Goal: Navigation & Orientation: Find specific page/section

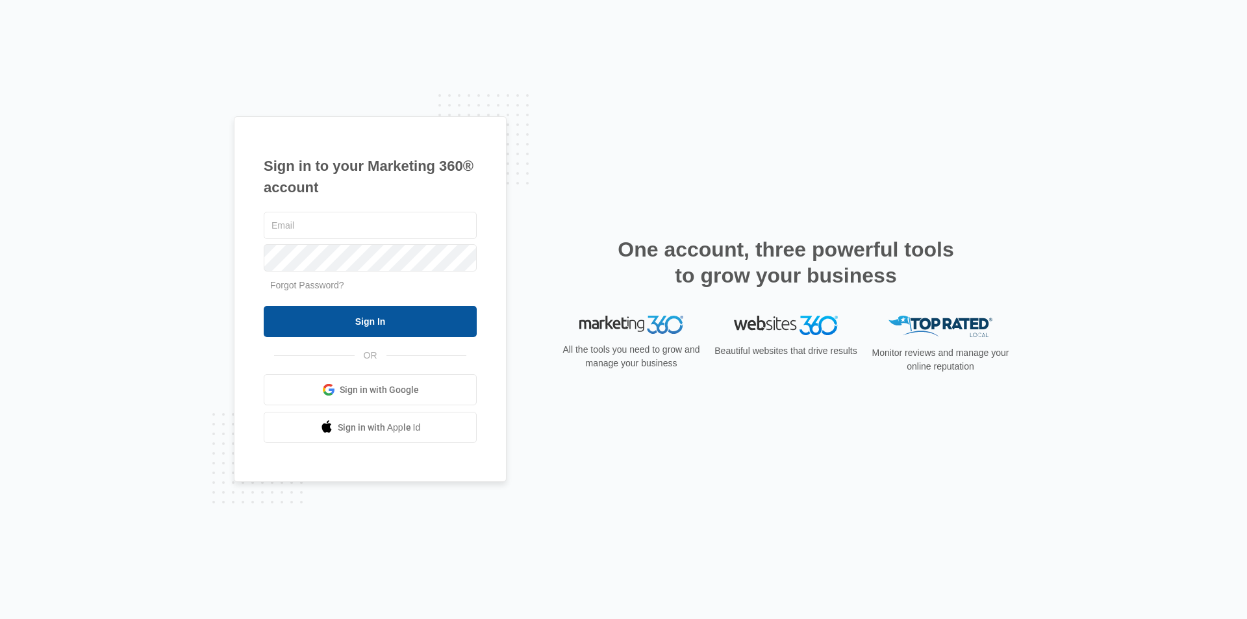
type input "[EMAIL_ADDRESS][DOMAIN_NAME]"
click at [369, 314] on input "Sign In" at bounding box center [370, 321] width 213 height 31
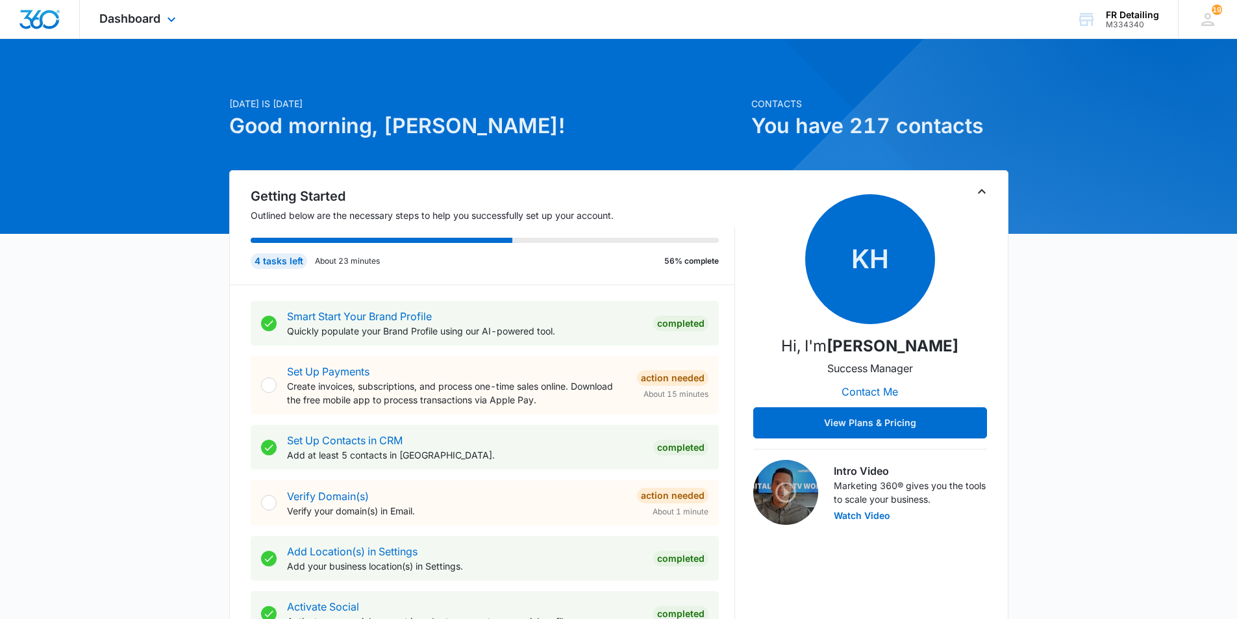
click at [131, 10] on div "Dashboard Apps Reputation CRM Email Social POS Content Ads Intelligence Files B…" at bounding box center [139, 19] width 119 height 38
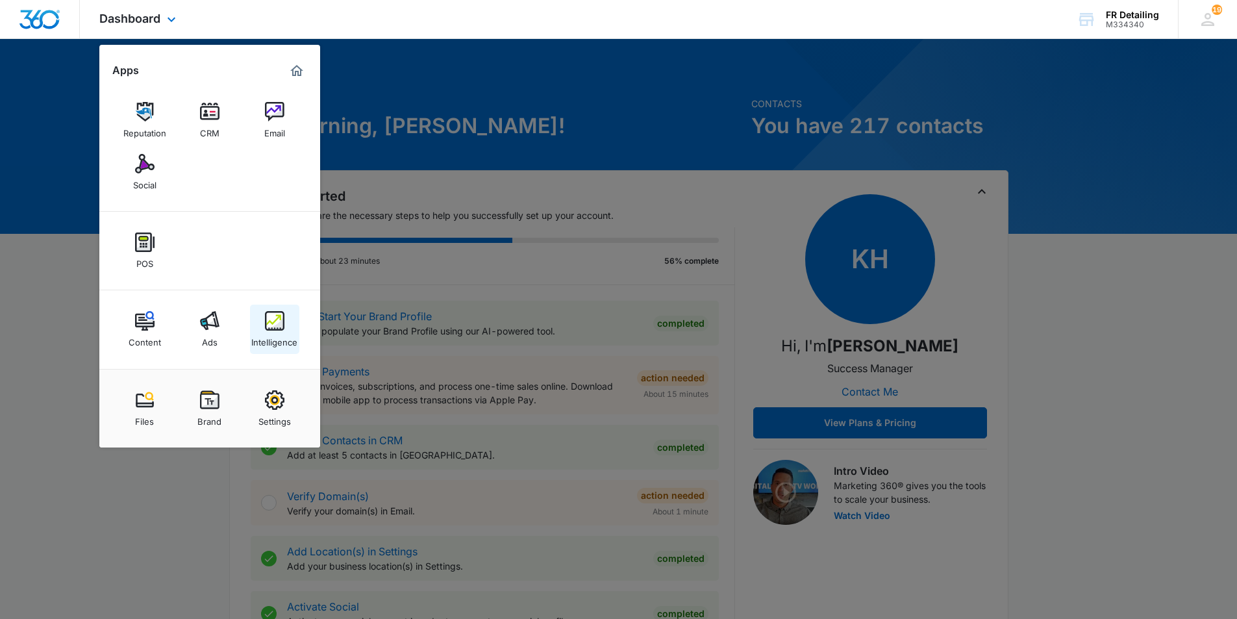
click at [279, 322] on img at bounding box center [274, 320] width 19 height 19
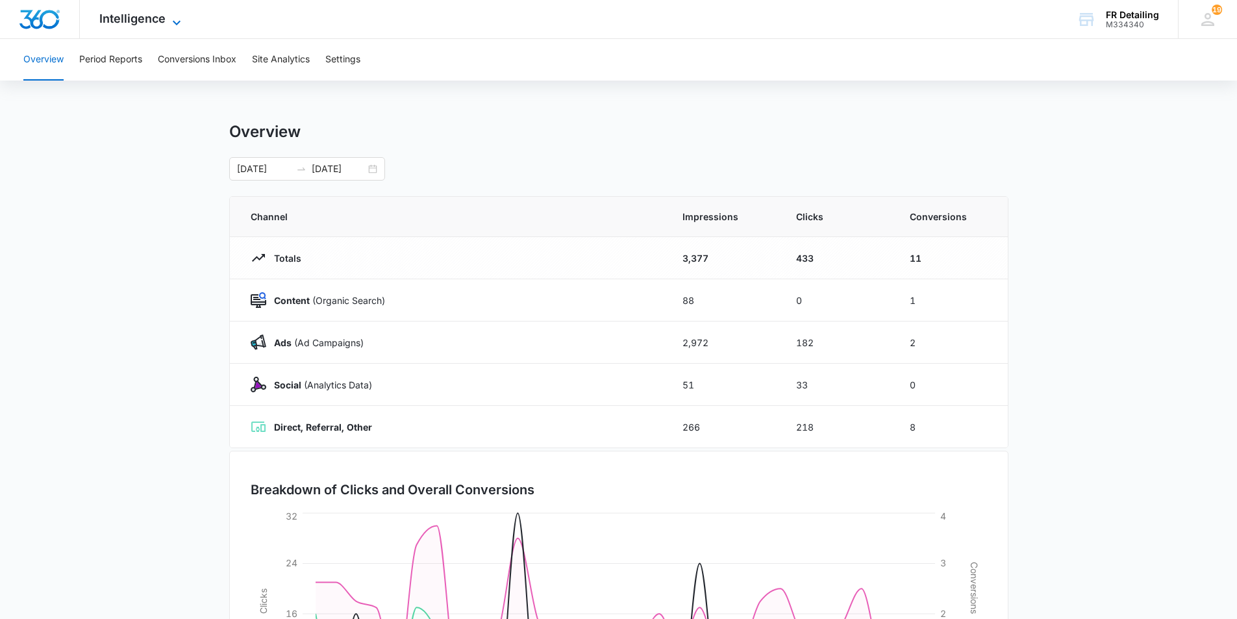
click at [118, 16] on span "Intelligence" at bounding box center [132, 19] width 66 height 14
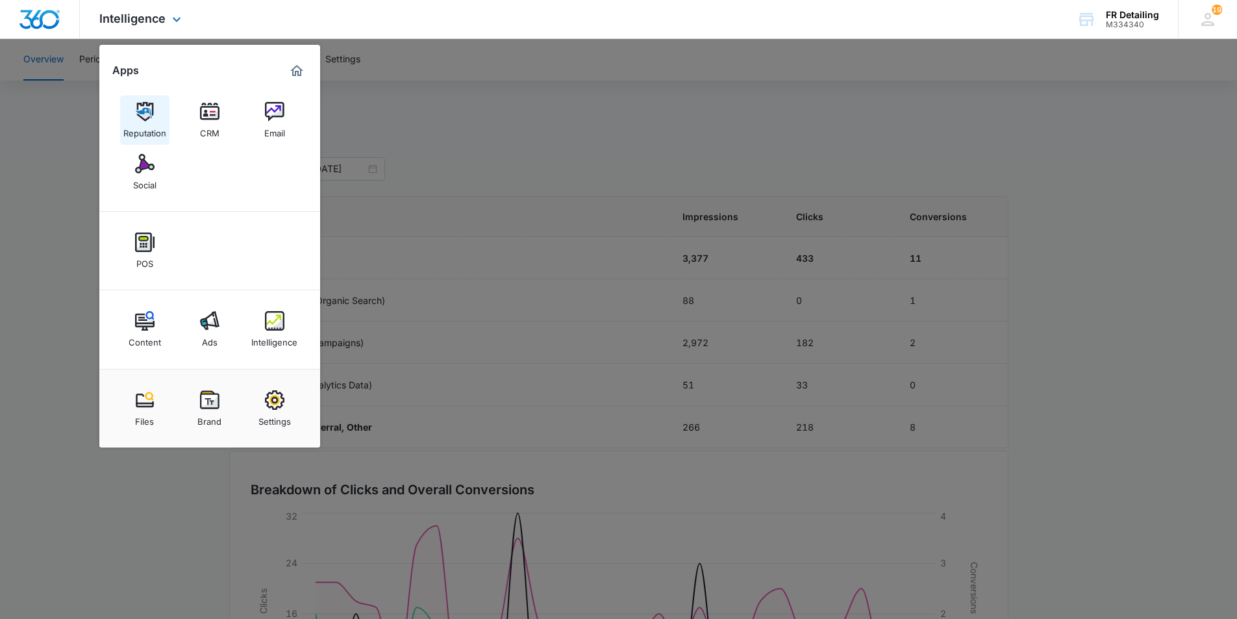
click at [142, 106] on img at bounding box center [144, 111] width 19 height 19
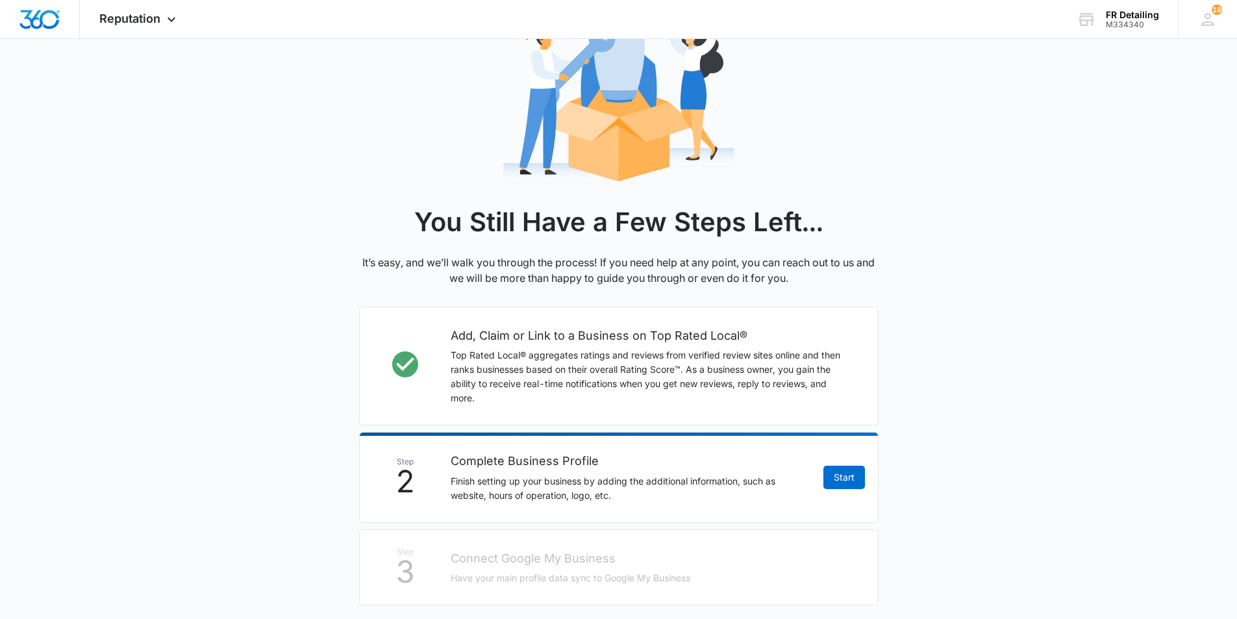
scroll to position [295, 0]
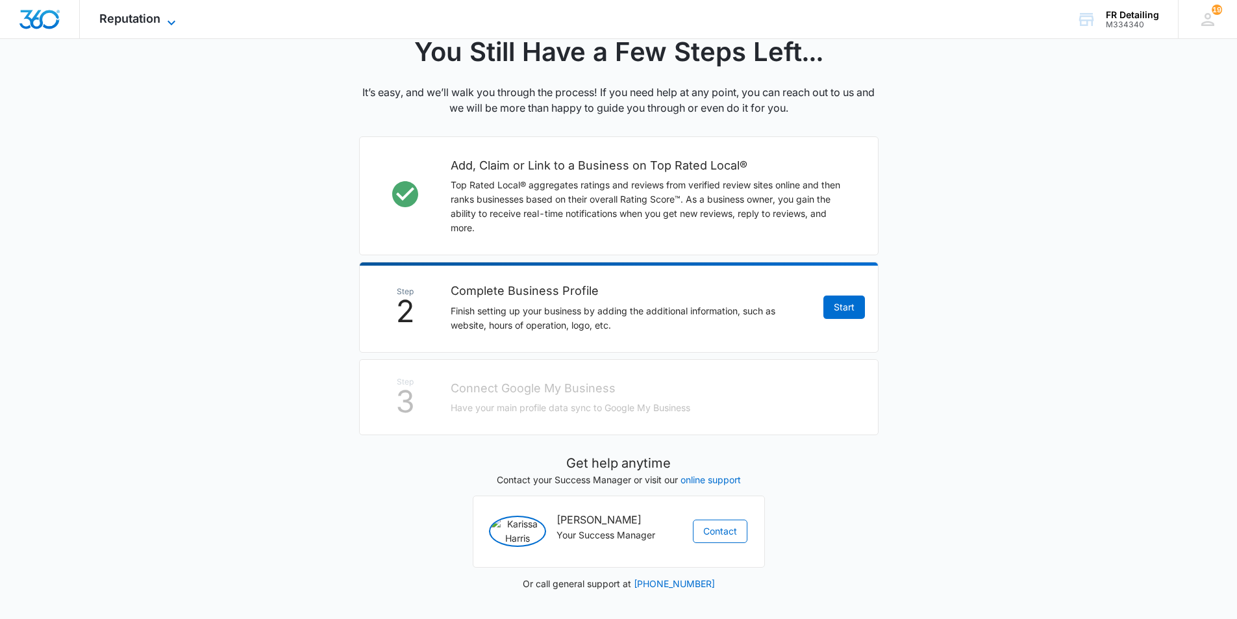
click at [149, 17] on span "Reputation" at bounding box center [129, 19] width 61 height 14
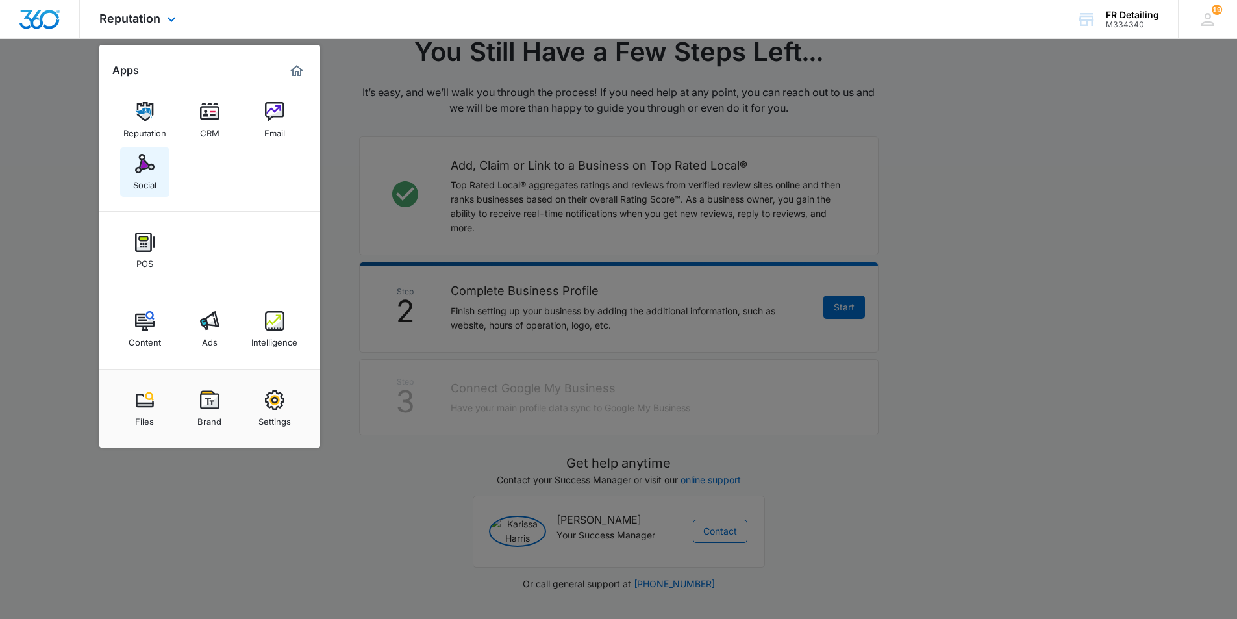
click at [145, 167] on img at bounding box center [144, 163] width 19 height 19
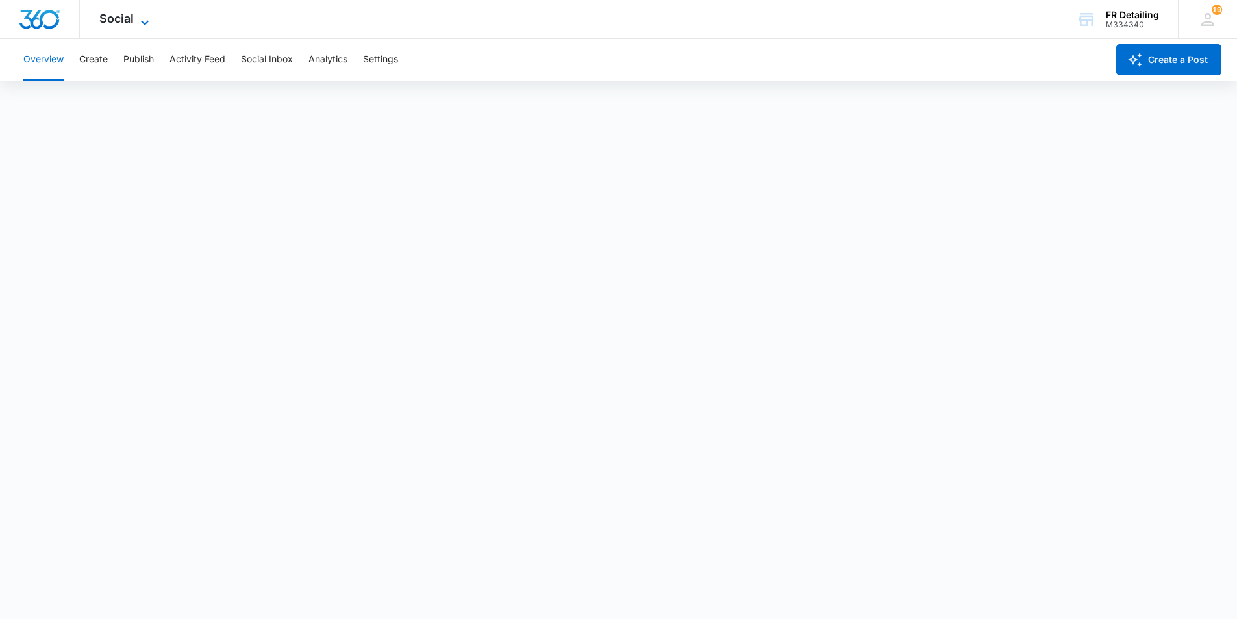
click at [112, 21] on span "Social" at bounding box center [116, 19] width 34 height 14
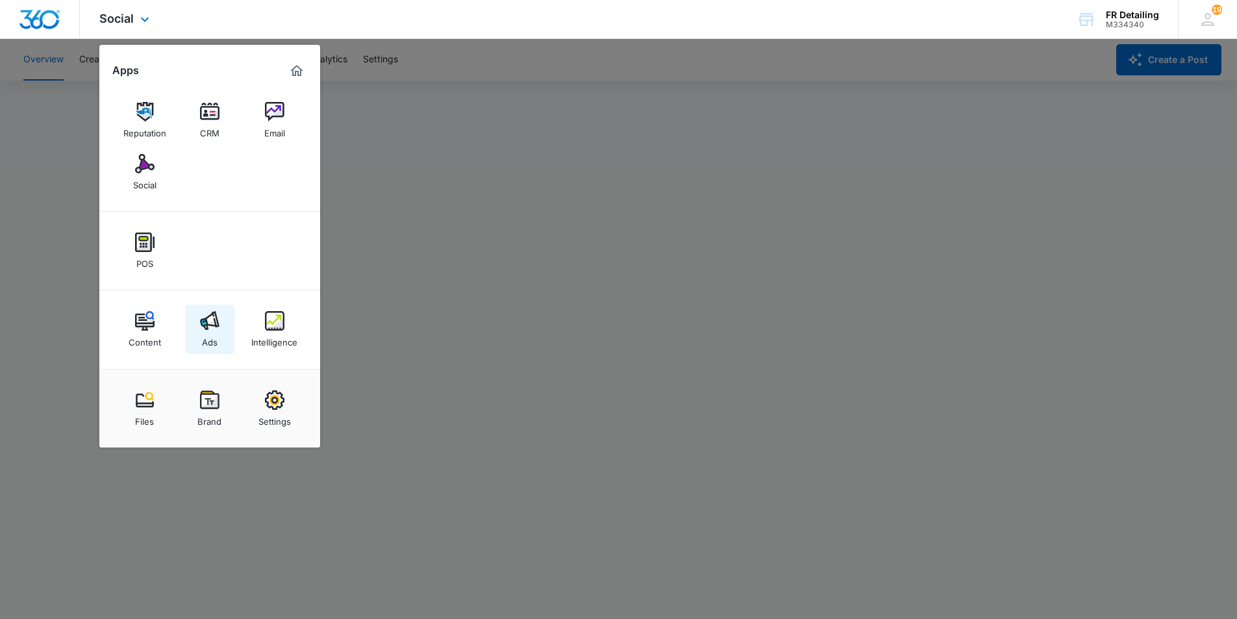
click at [200, 317] on img at bounding box center [209, 320] width 19 height 19
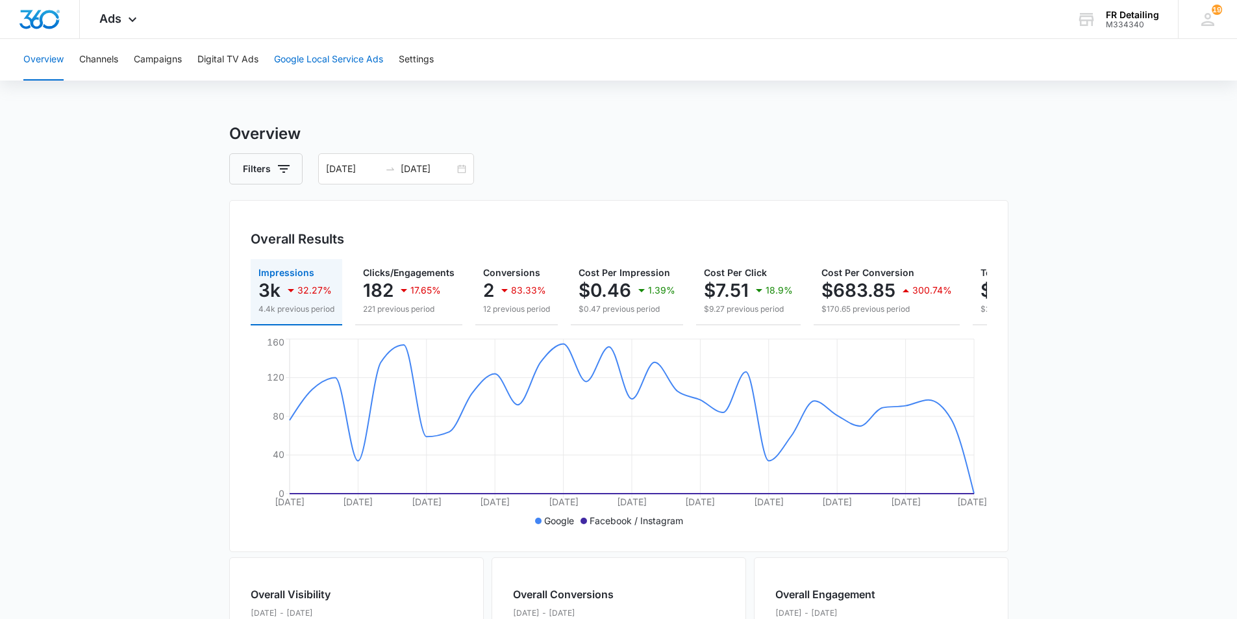
click at [340, 62] on button "Google Local Service Ads" at bounding box center [328, 60] width 109 height 42
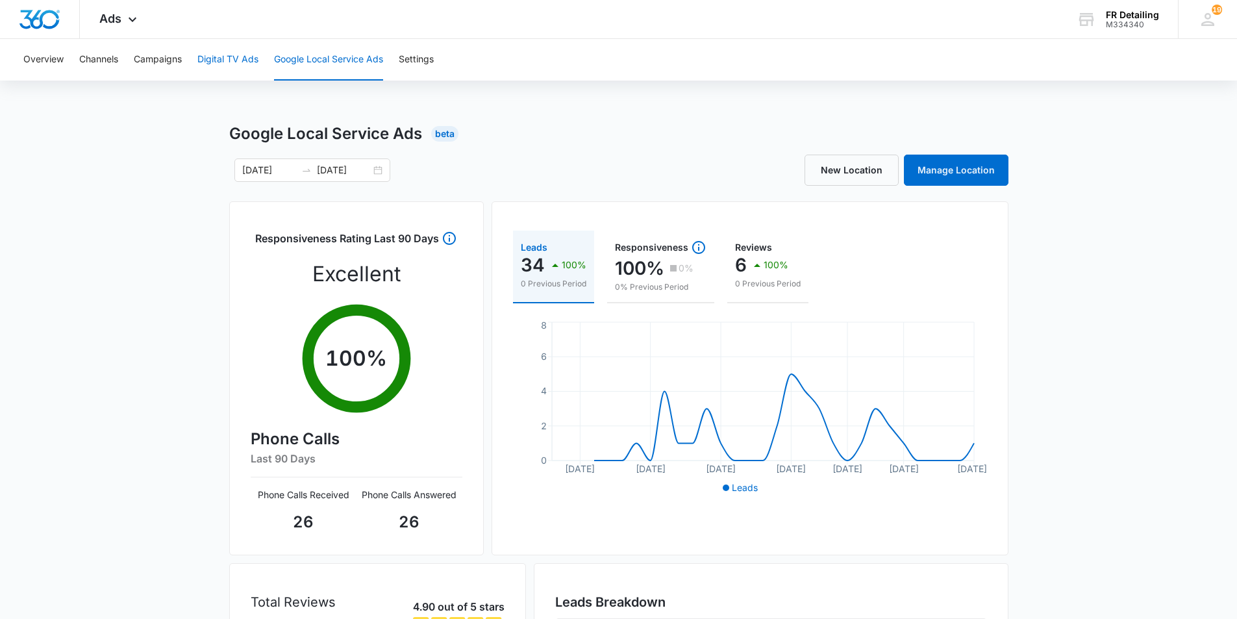
click at [224, 57] on button "Digital TV Ads" at bounding box center [227, 60] width 61 height 42
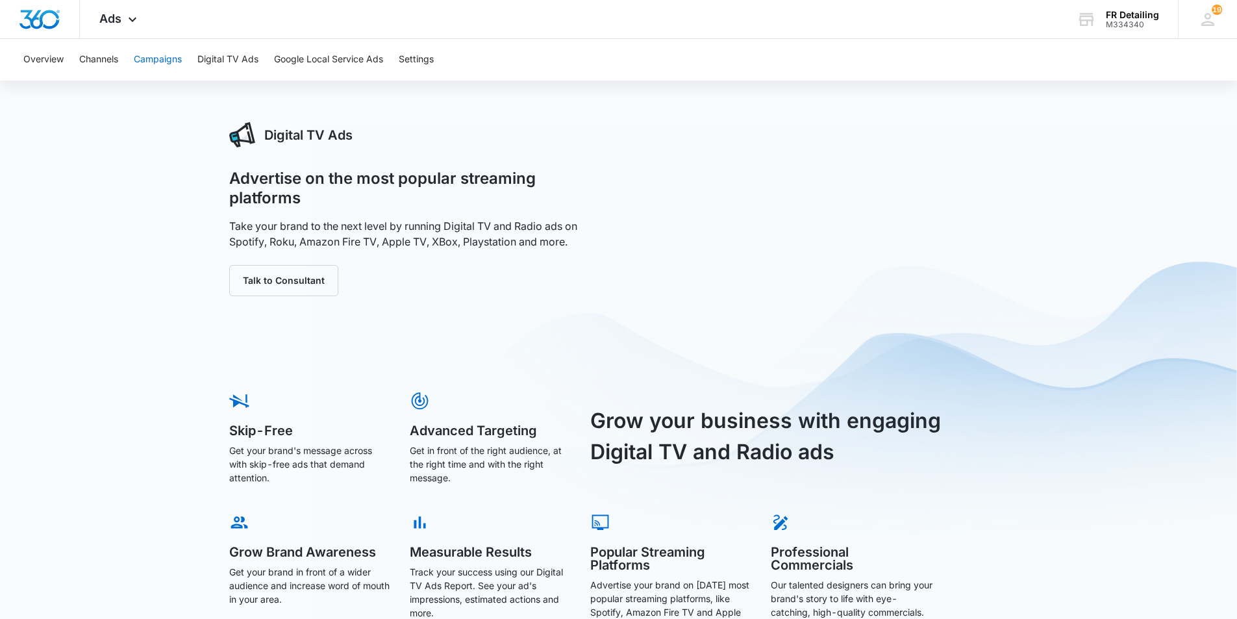
click at [149, 62] on button "Campaigns" at bounding box center [158, 60] width 48 height 42
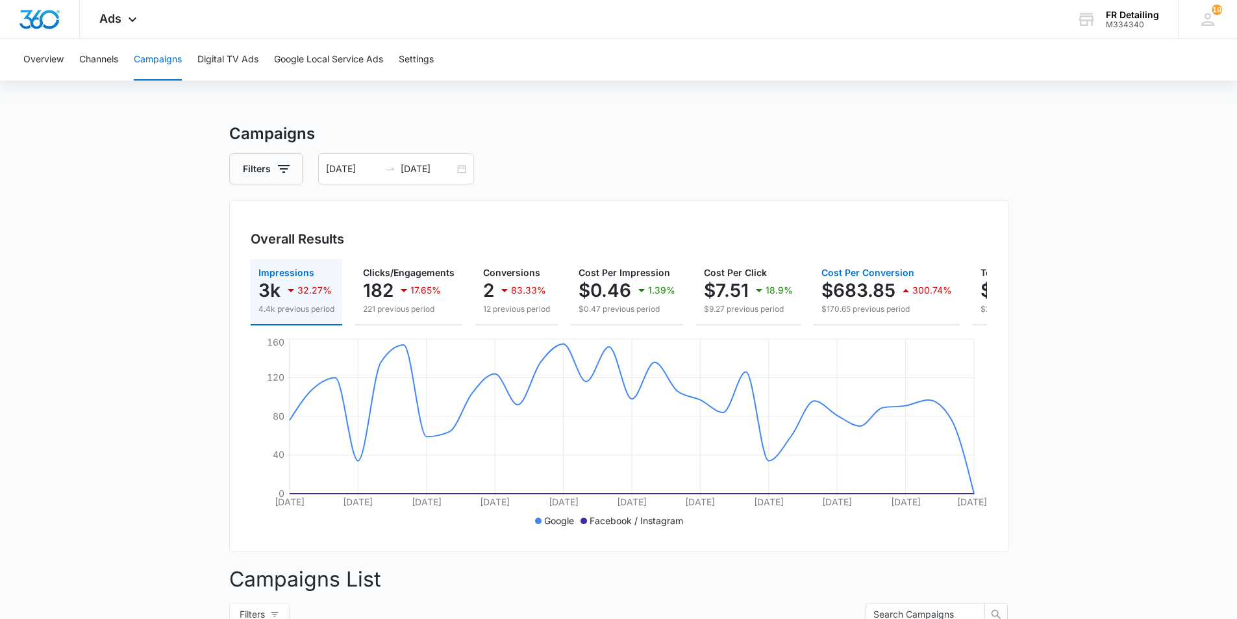
click at [814, 325] on button "Cost Per Conversion $683.85 300.74% $170.65 previous period" at bounding box center [887, 292] width 146 height 66
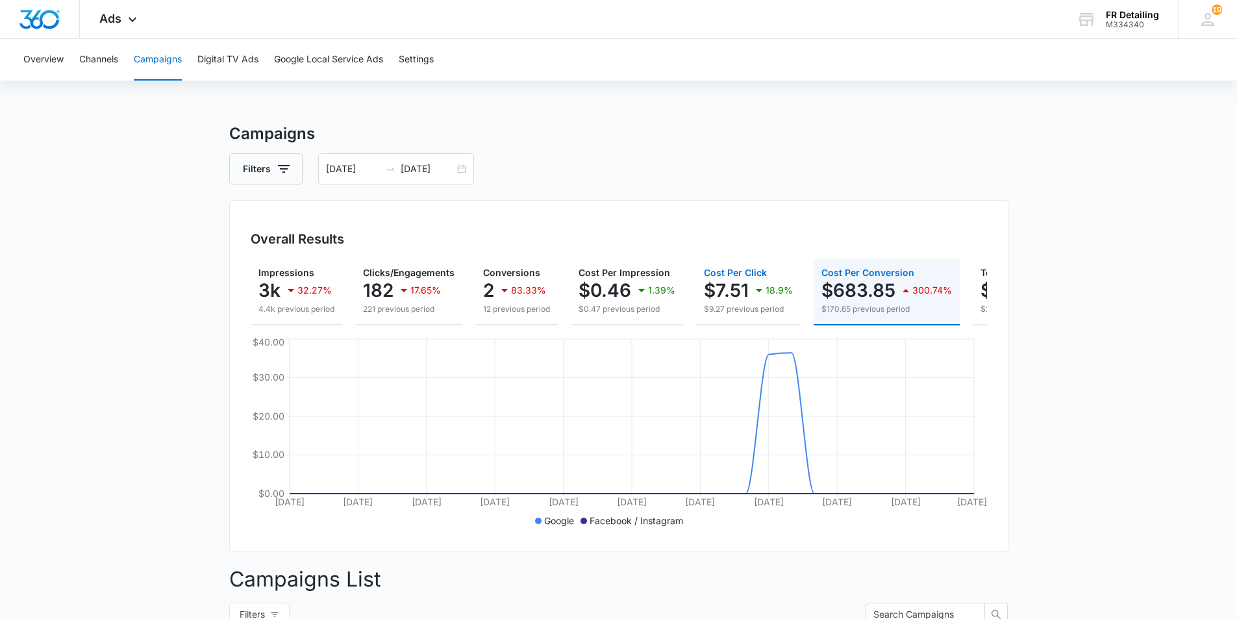
click at [719, 287] on p "$7.51" at bounding box center [726, 290] width 45 height 21
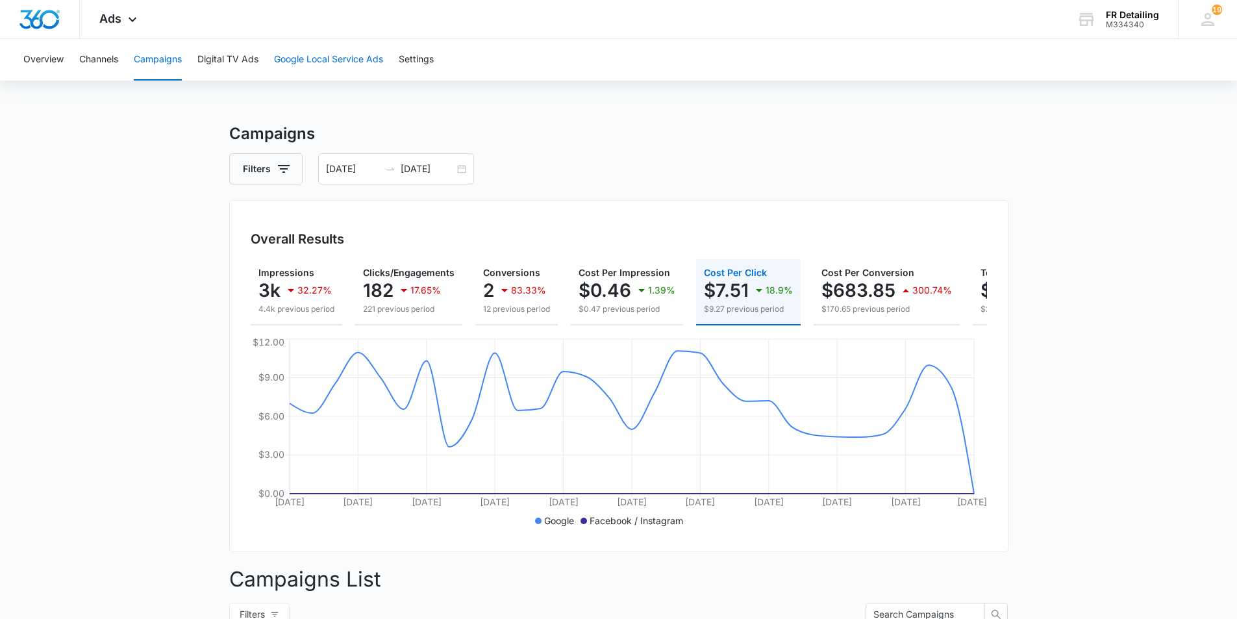
click at [327, 70] on button "Google Local Service Ads" at bounding box center [328, 60] width 109 height 42
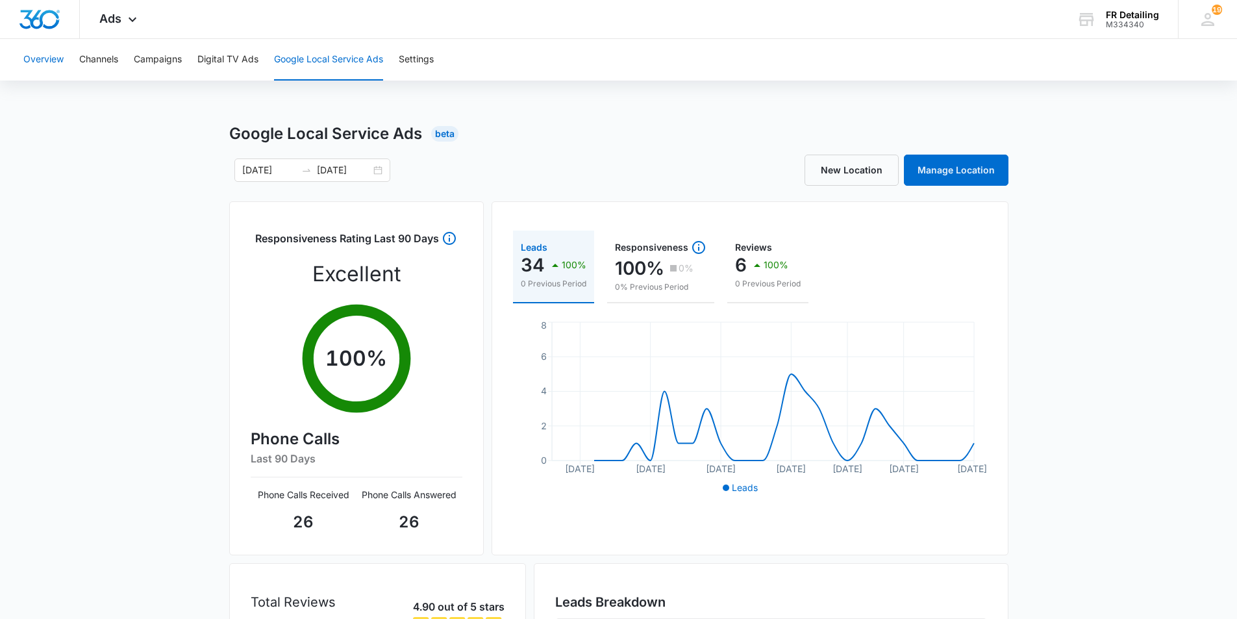
click at [46, 67] on button "Overview" at bounding box center [43, 60] width 40 height 42
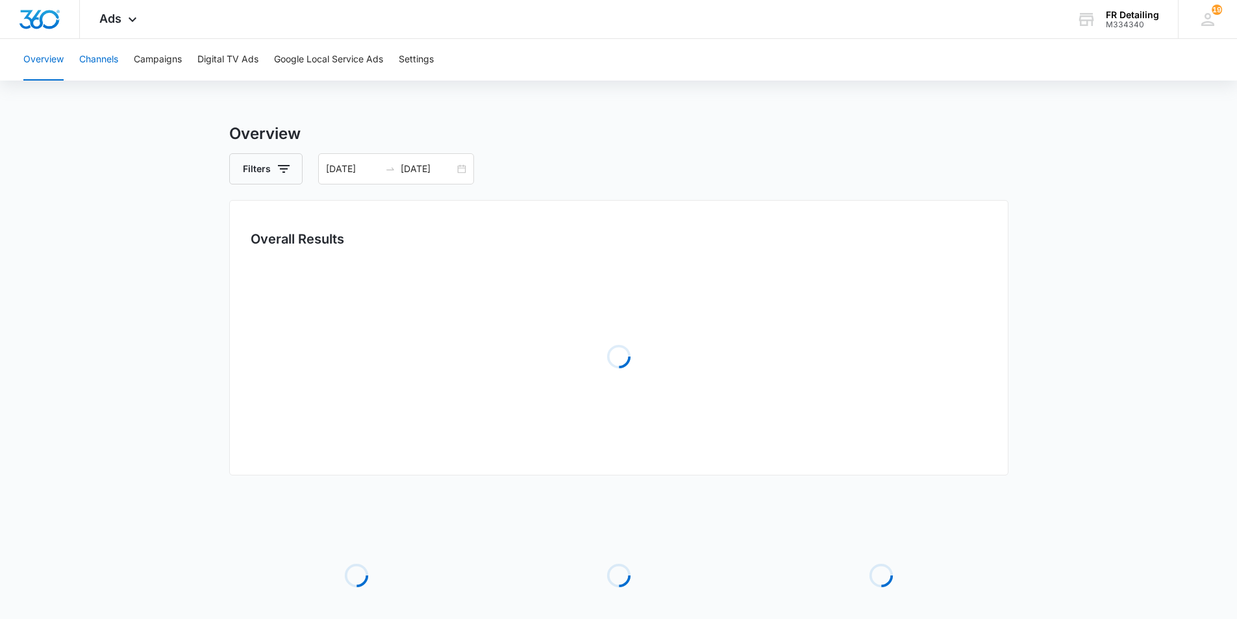
click at [110, 61] on button "Channels" at bounding box center [98, 60] width 39 height 42
type input "[DATE]"
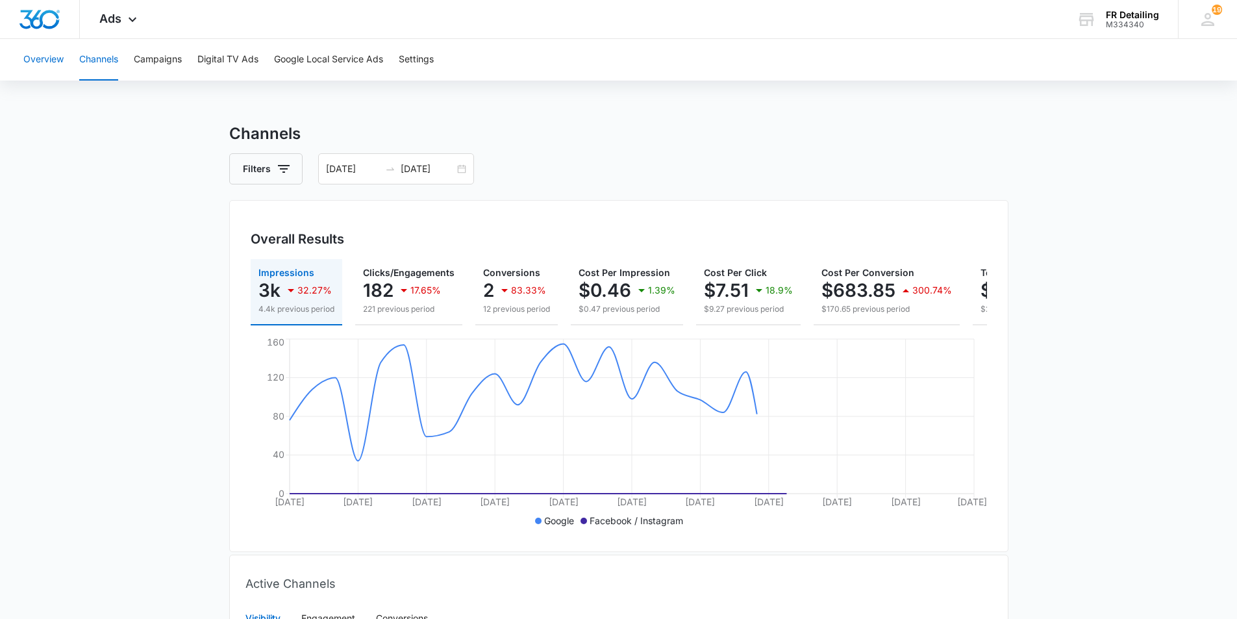
click at [43, 58] on button "Overview" at bounding box center [43, 60] width 40 height 42
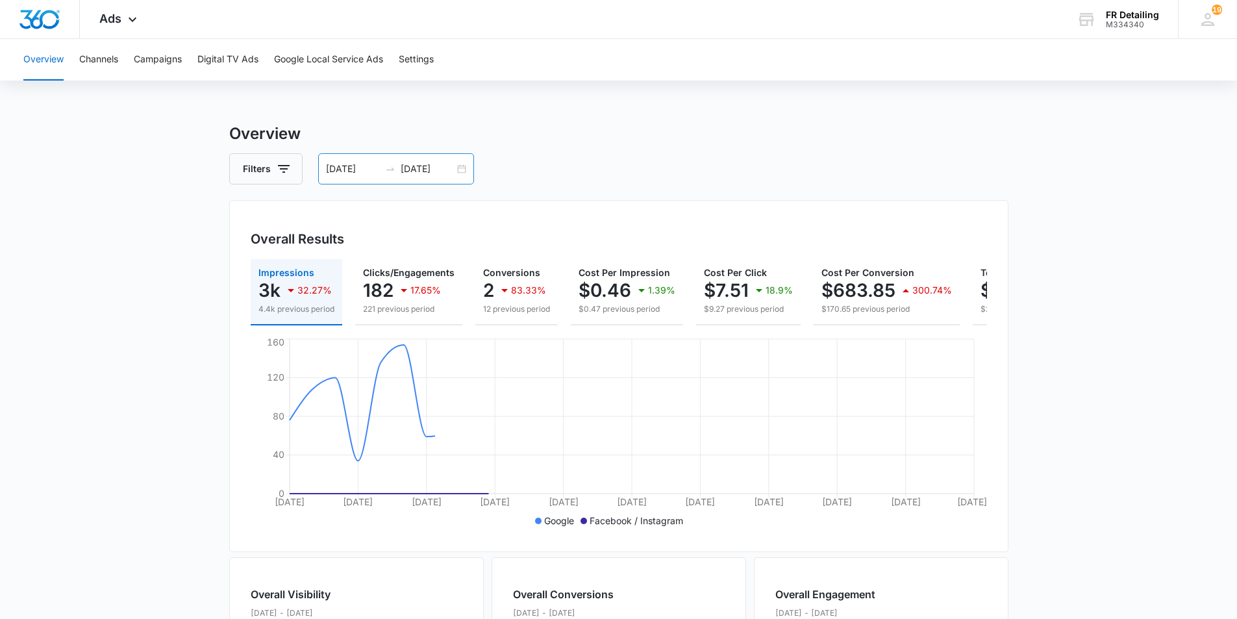
click at [359, 173] on input "[DATE]" at bounding box center [353, 169] width 54 height 14
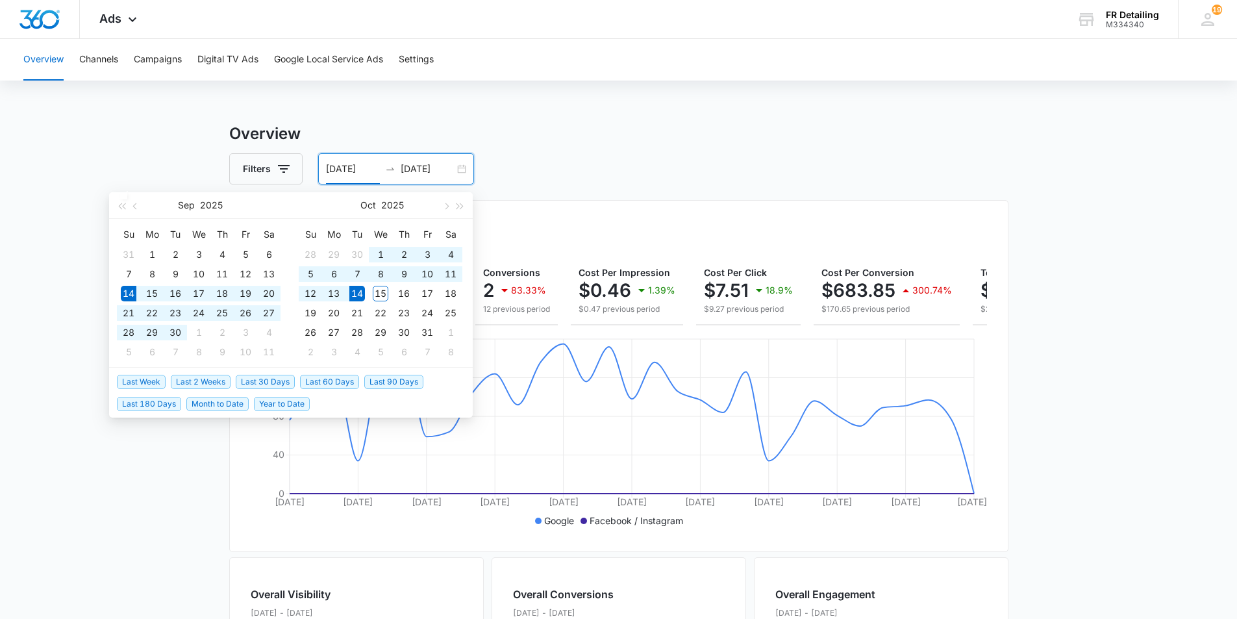
click at [622, 126] on h3 "Overview" at bounding box center [618, 133] width 779 height 23
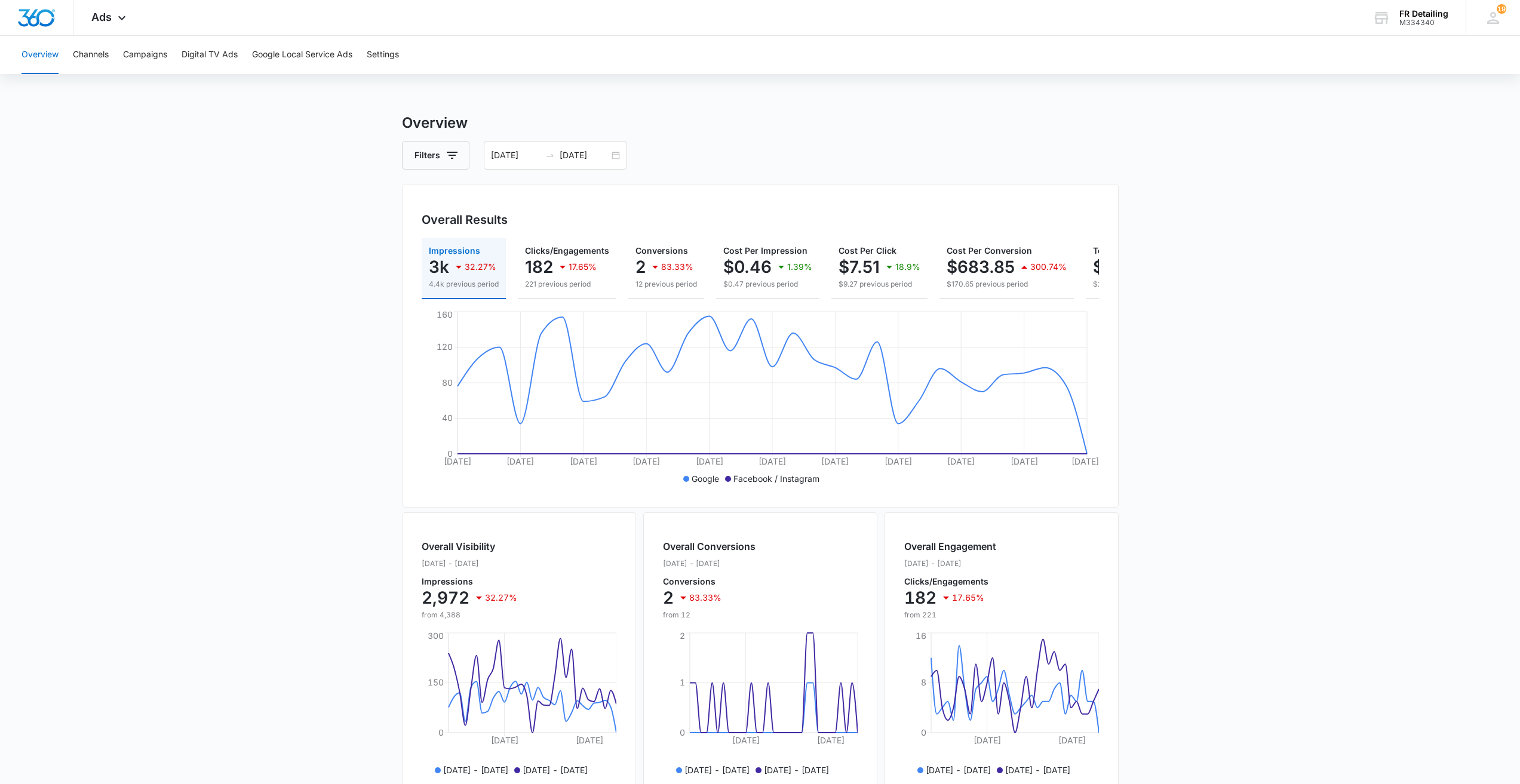
click at [385, 221] on main "Overview Filters [DATE] [DATE] Overall Results Impressions 3k 32.27% 4.4k previ…" at bounding box center [760, 540] width 1520 height 858
click at [307, 54] on button "Google Local Service Ads" at bounding box center [302, 55] width 100 height 39
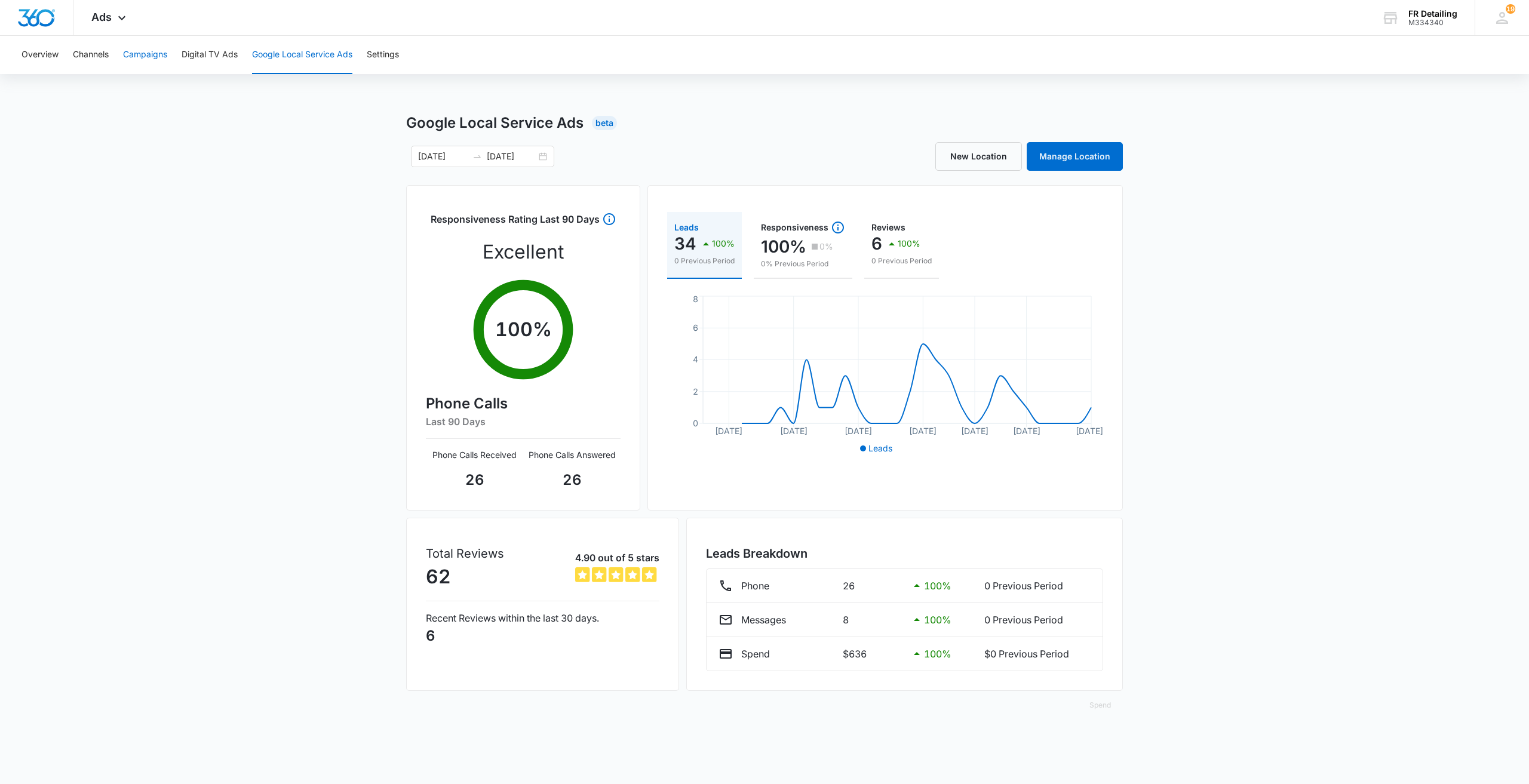
click at [144, 55] on button "Campaigns" at bounding box center [145, 55] width 44 height 39
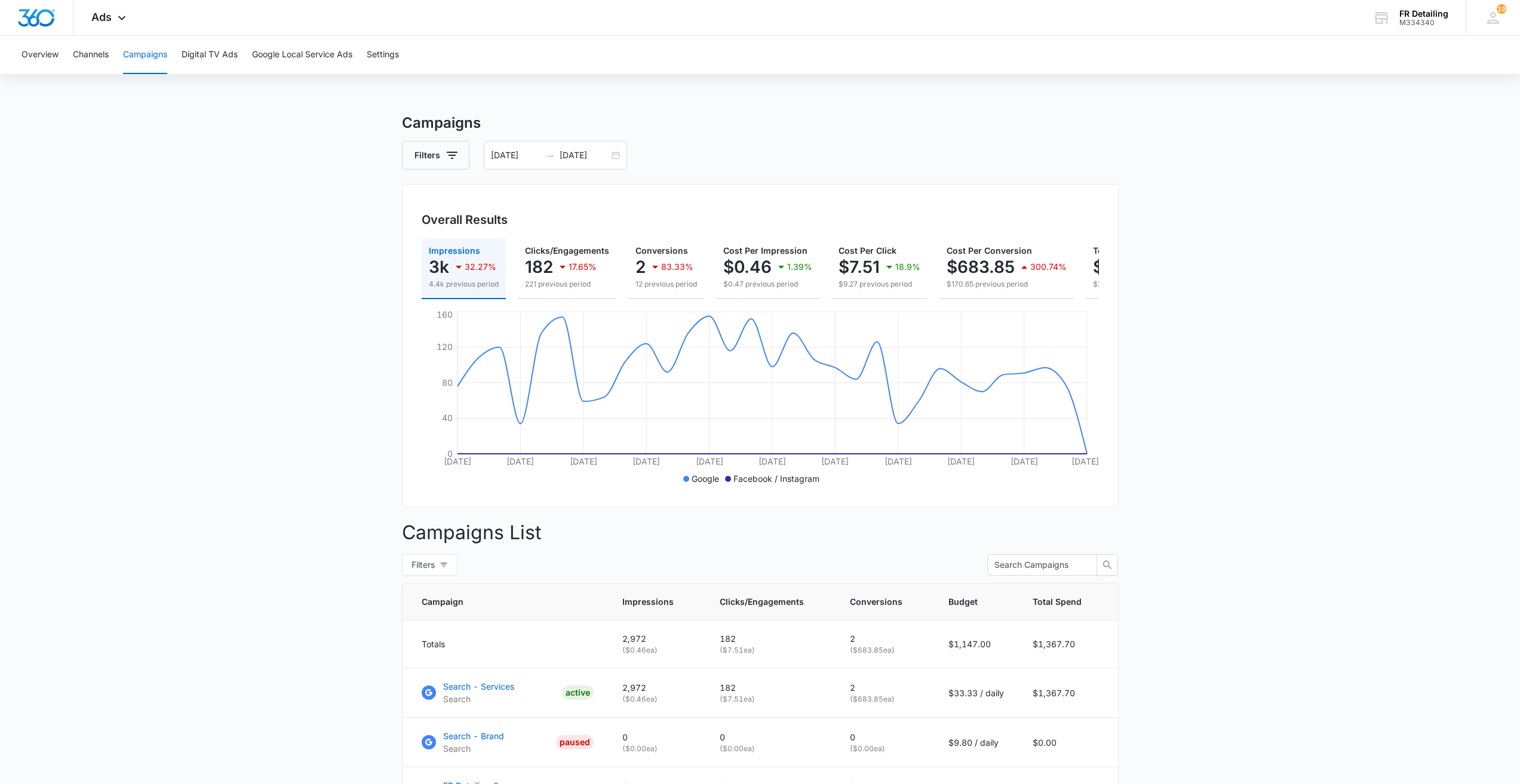
click at [1146, 398] on main "Campaigns Filters [DATE] [DATE] Overall Results Impressions 3k 32.27% 4.4k prev…" at bounding box center [760, 748] width 1520 height 1273
click at [51, 55] on button "Overview" at bounding box center [40, 55] width 37 height 39
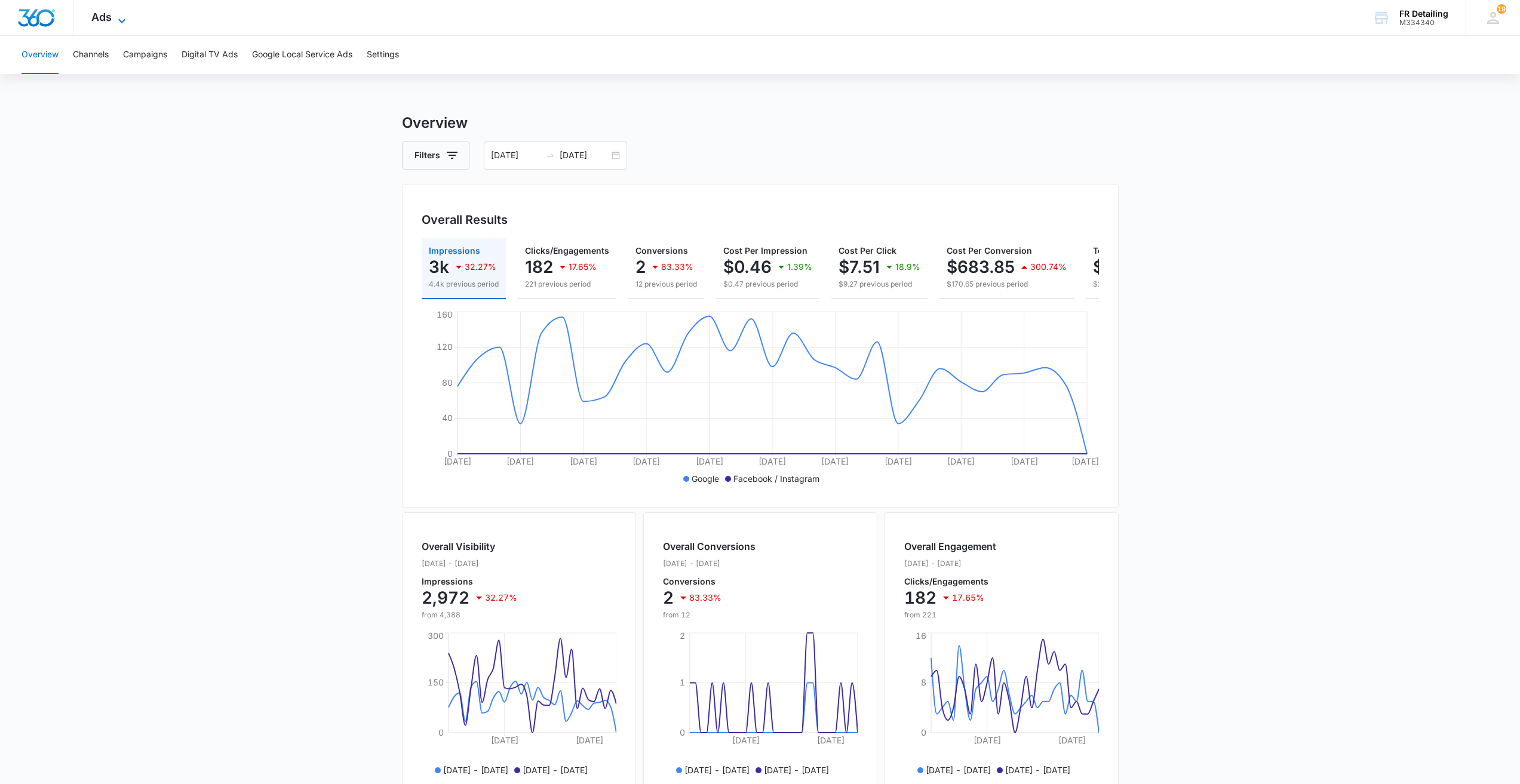
drag, startPoint x: 98, startPoint y: 7, endPoint x: 109, endPoint y: 17, distance: 14.9
click at [98, 7] on div "Ads Apps Reputation CRM Email Social POS Content Ads Intelligence Files Brand S…" at bounding box center [110, 17] width 74 height 35
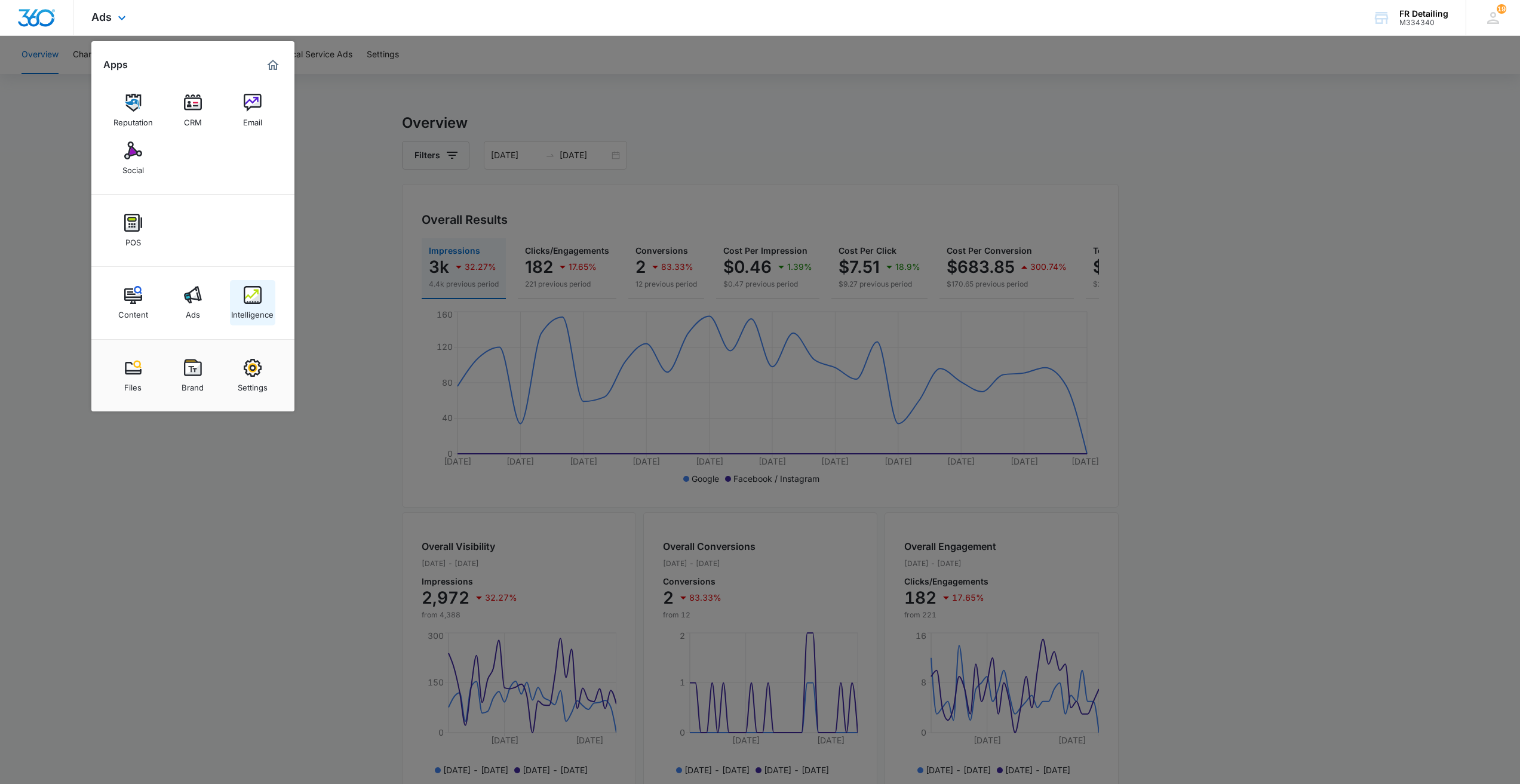
click at [242, 296] on link "Intelligence" at bounding box center [252, 302] width 45 height 45
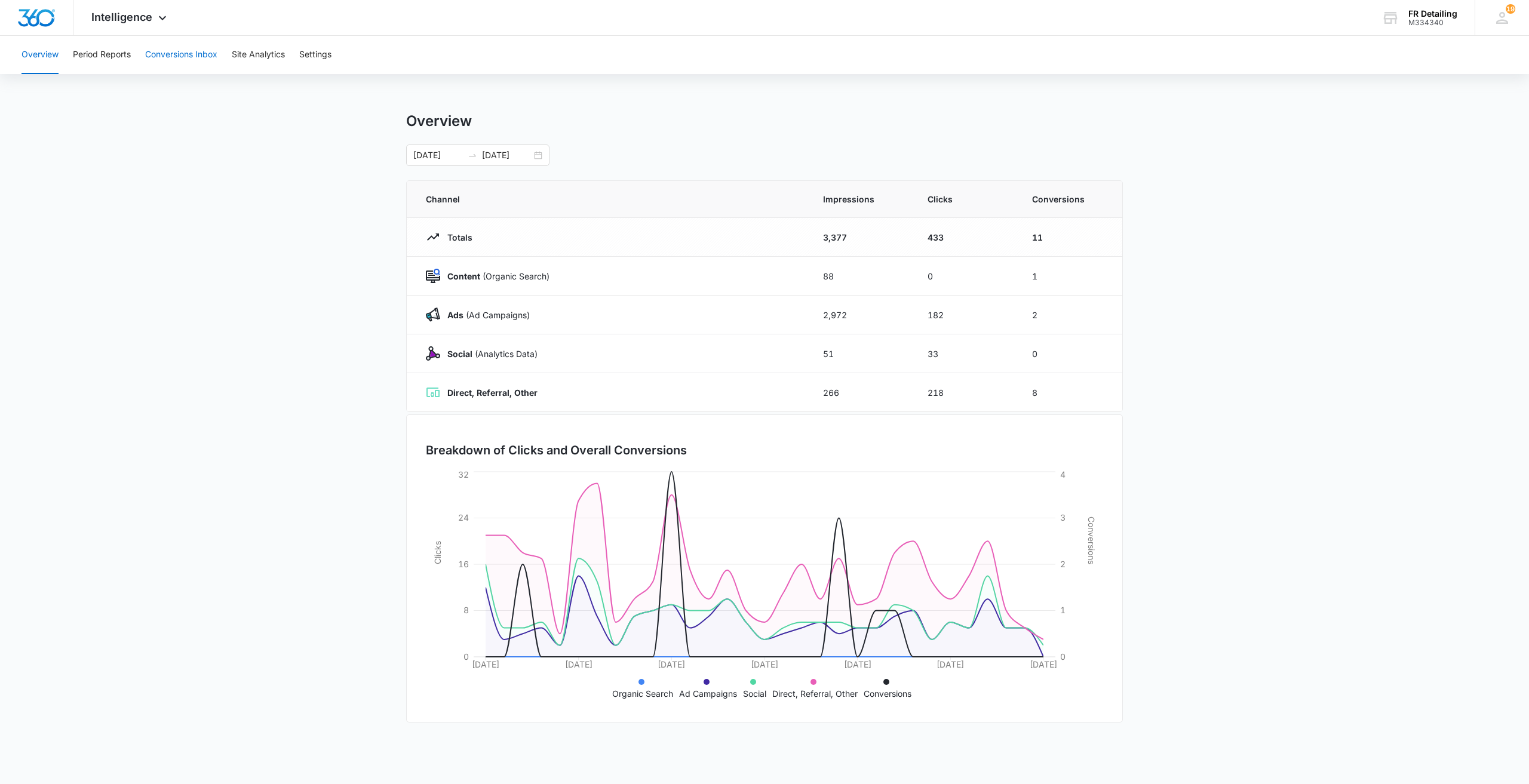
click at [183, 55] on button "Conversions Inbox" at bounding box center [181, 55] width 73 height 39
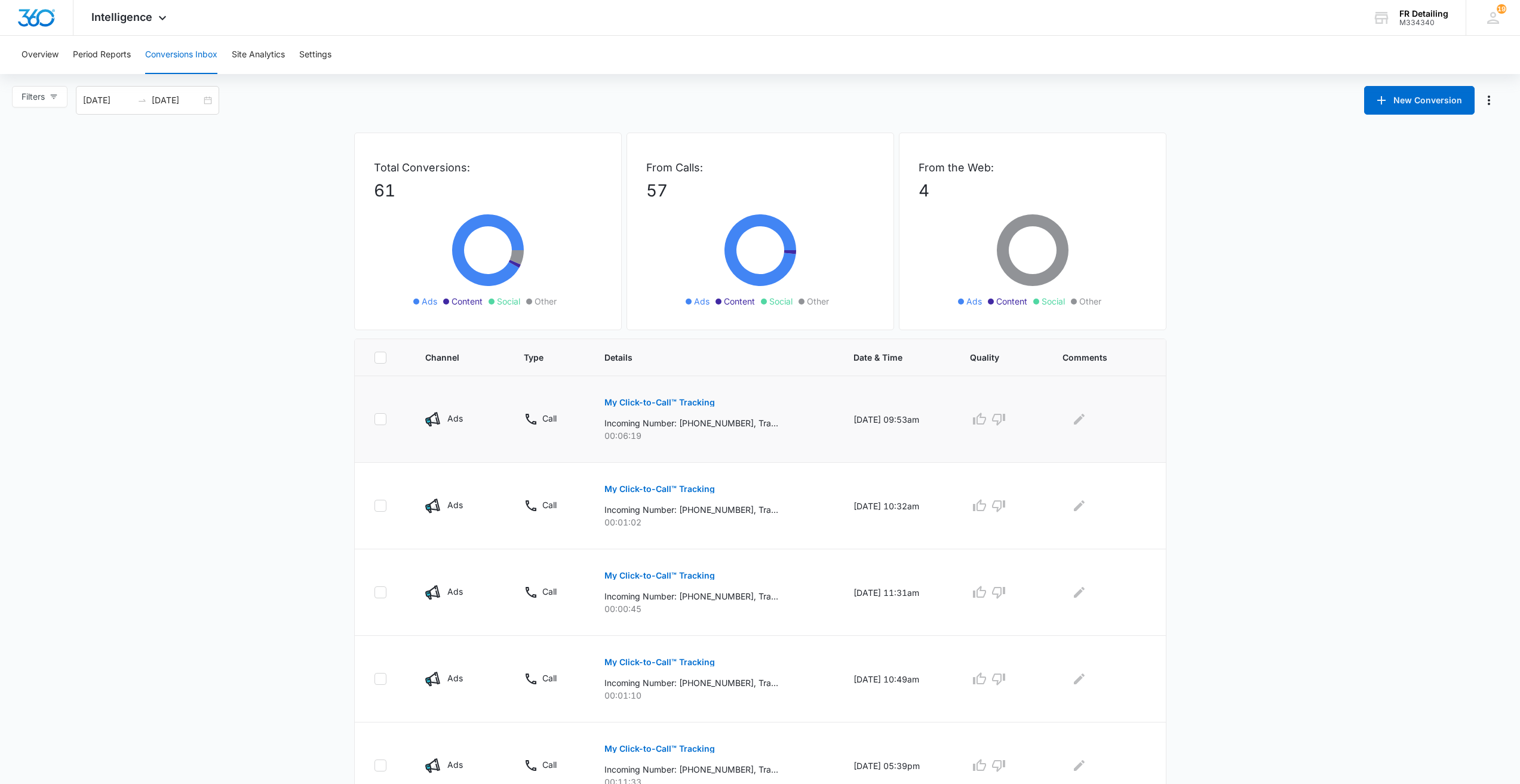
click at [677, 403] on p "My Click-to-Call™ Tracking" at bounding box center [659, 402] width 110 height 8
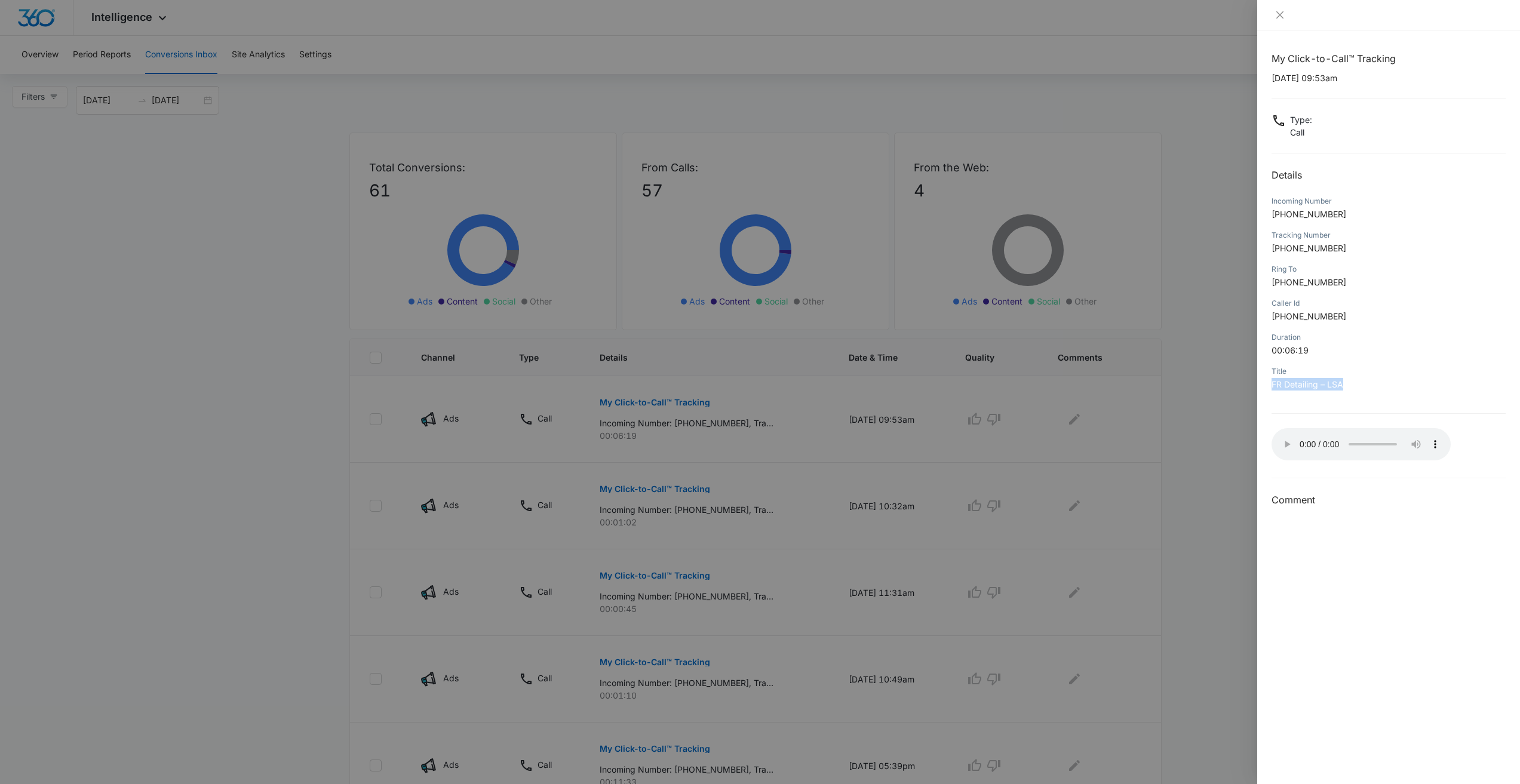
drag, startPoint x: 1336, startPoint y: 382, endPoint x: 1264, endPoint y: 381, distance: 72.0
click at [1146, 383] on div "My Click-to-Call™ Tracking [DATE] 09:53am Type : Call Details Incoming Number […" at bounding box center [1389, 407] width 263 height 754
click at [1146, 366] on div "Title" at bounding box center [1389, 371] width 234 height 11
click at [1146, 407] on div at bounding box center [760, 392] width 1520 height 784
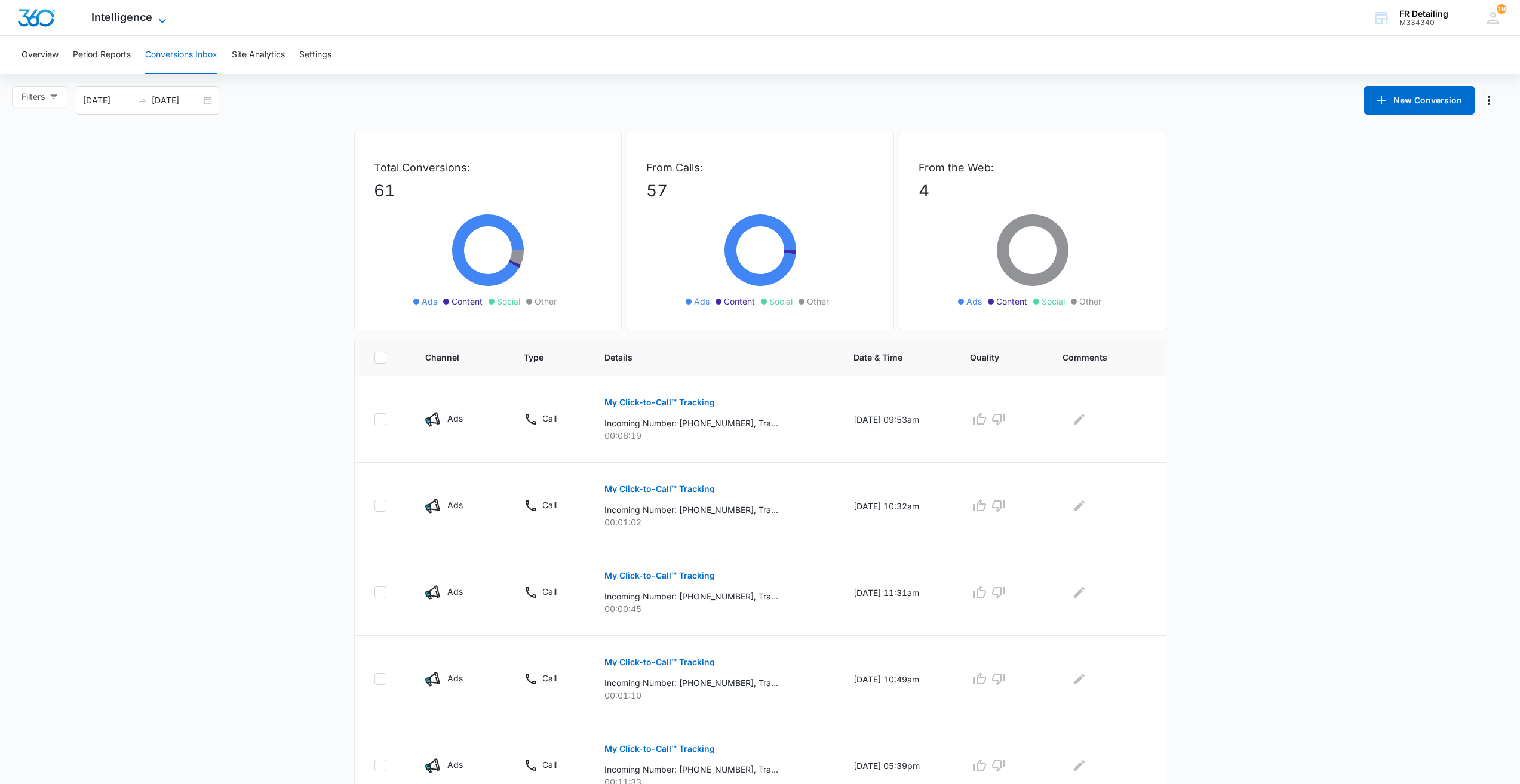
click at [131, 19] on span "Intelligence" at bounding box center [121, 17] width 61 height 13
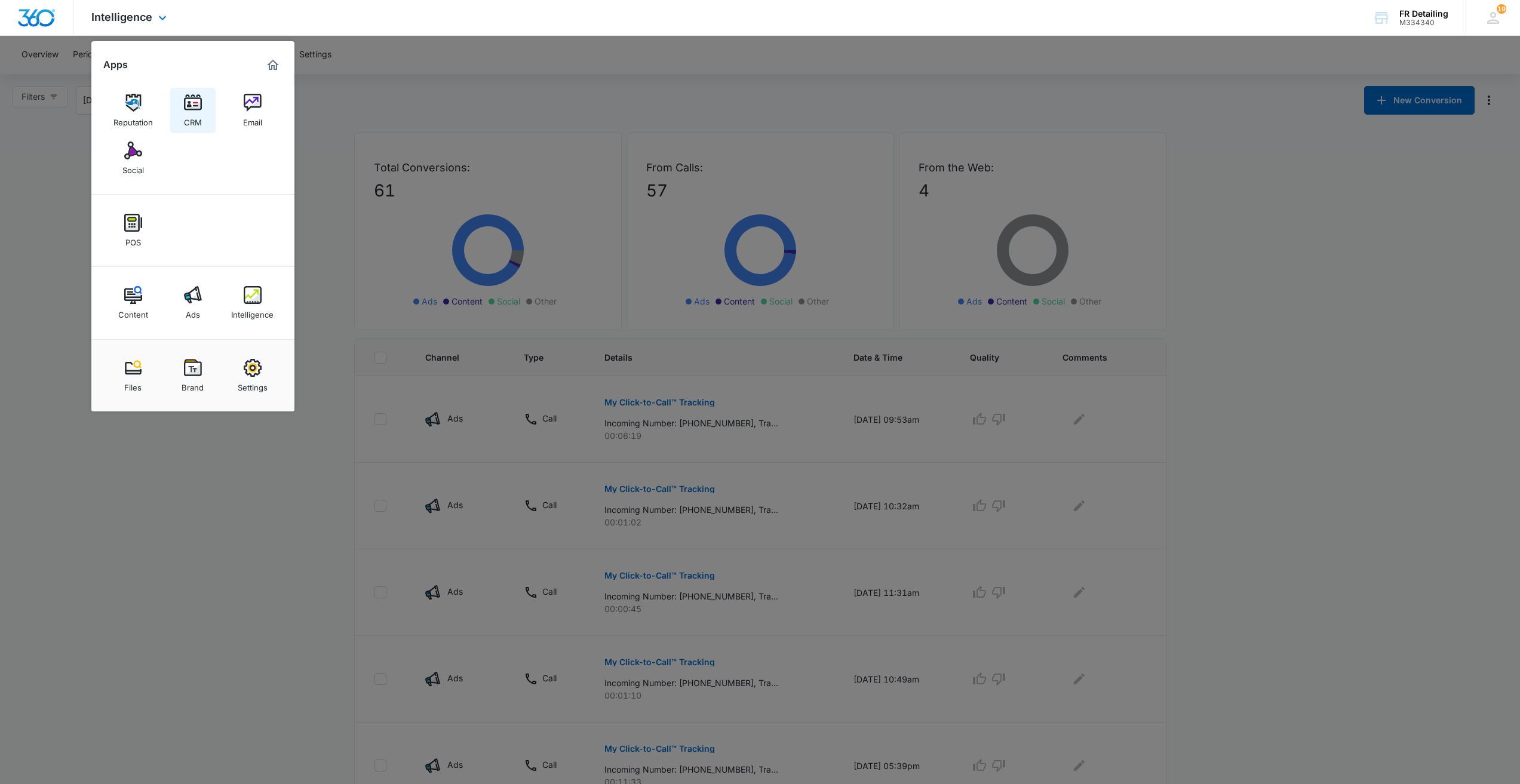
click at [183, 105] on link "CRM" at bounding box center [192, 109] width 45 height 45
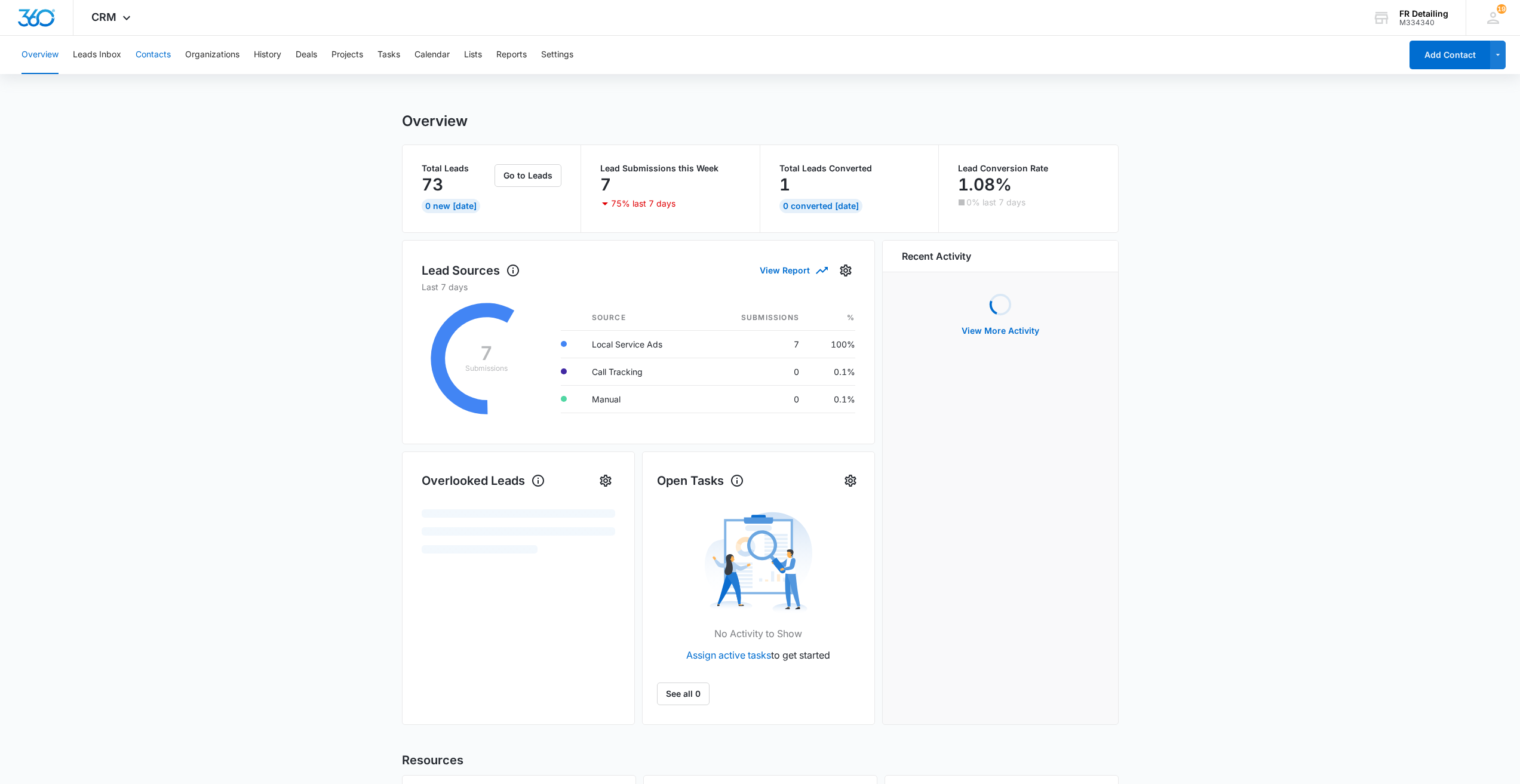
click at [157, 52] on button "Contacts" at bounding box center [153, 55] width 35 height 39
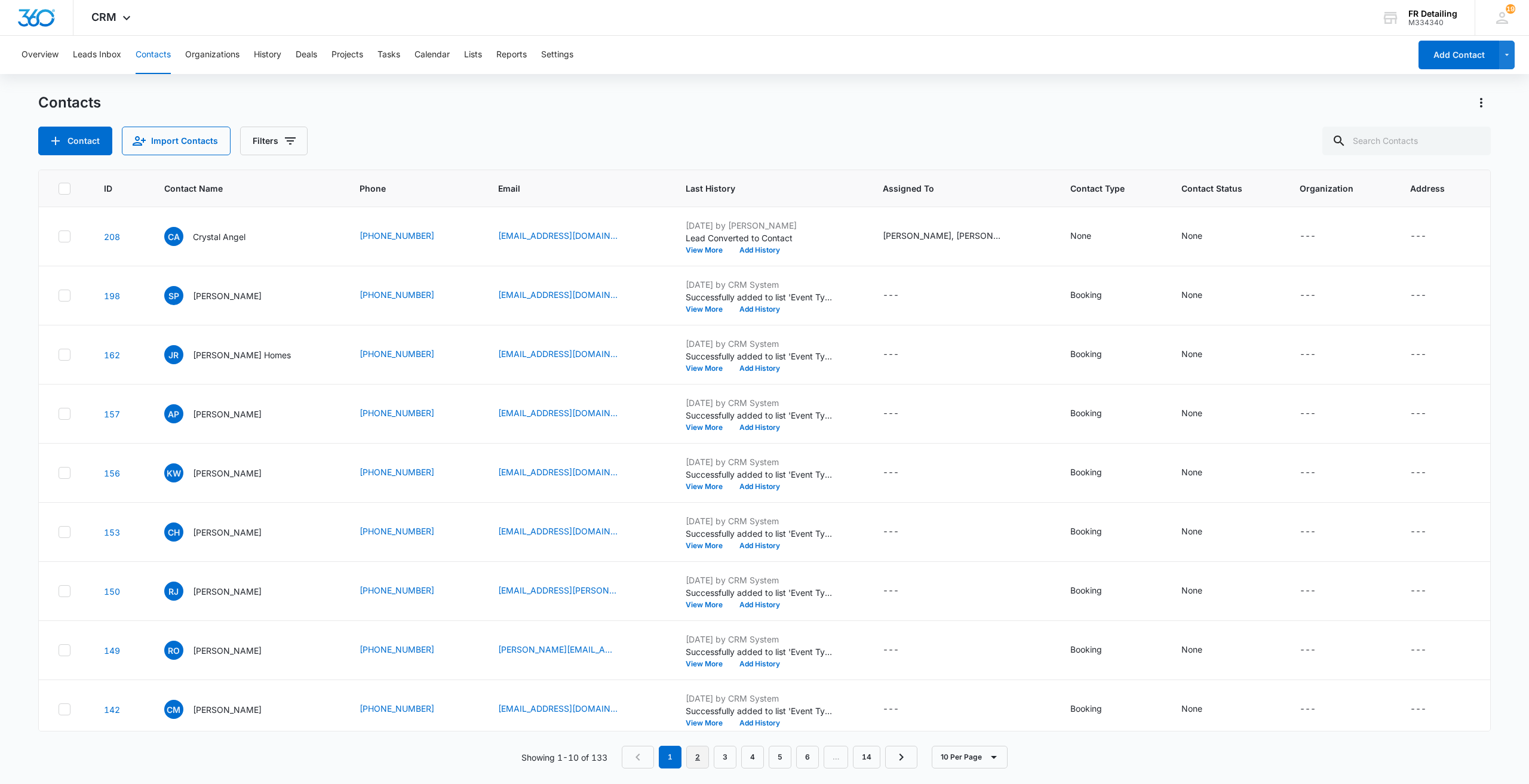
click at [702, 568] on link "2" at bounding box center [697, 756] width 23 height 23
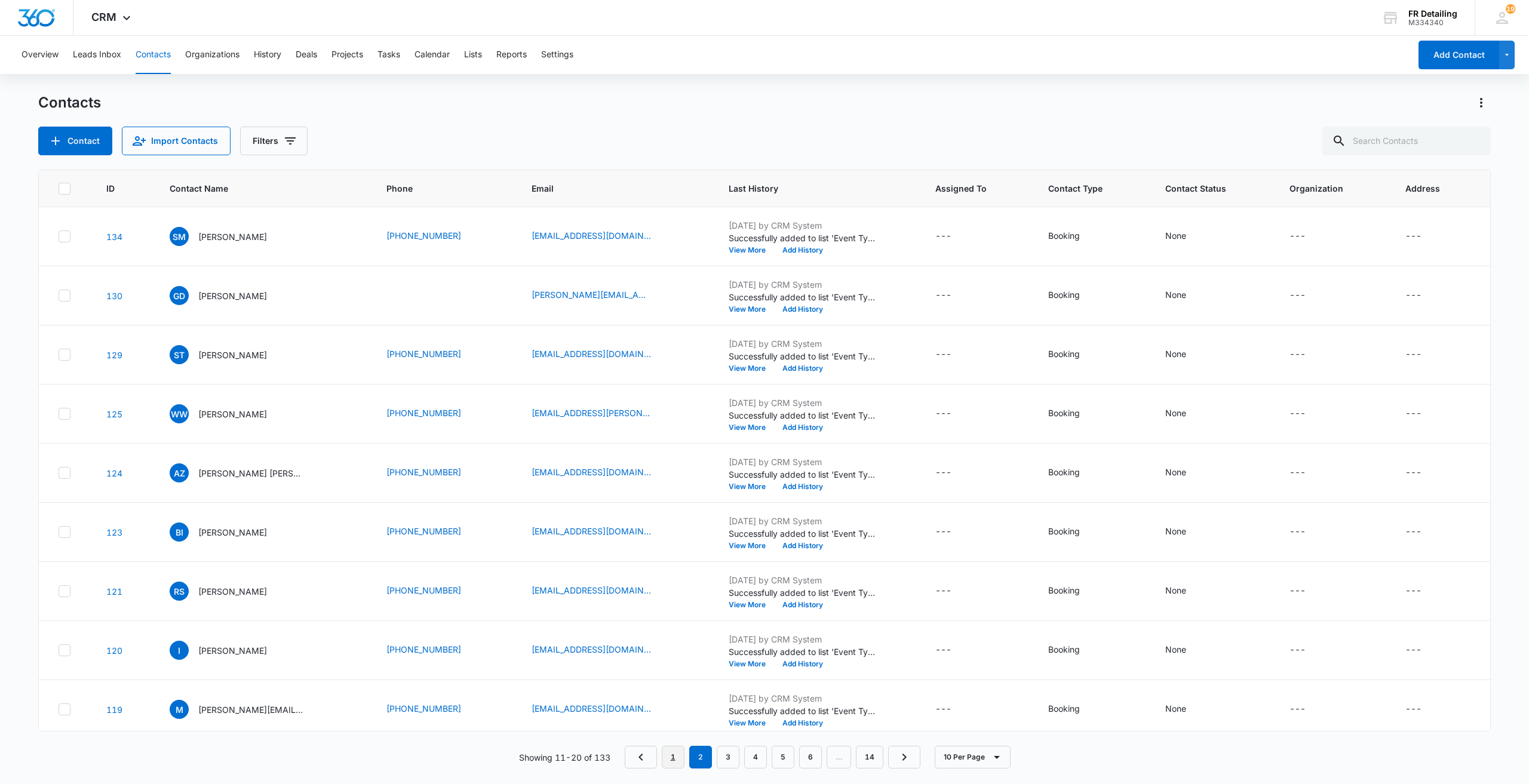
click at [672, 568] on link "1" at bounding box center [673, 756] width 23 height 23
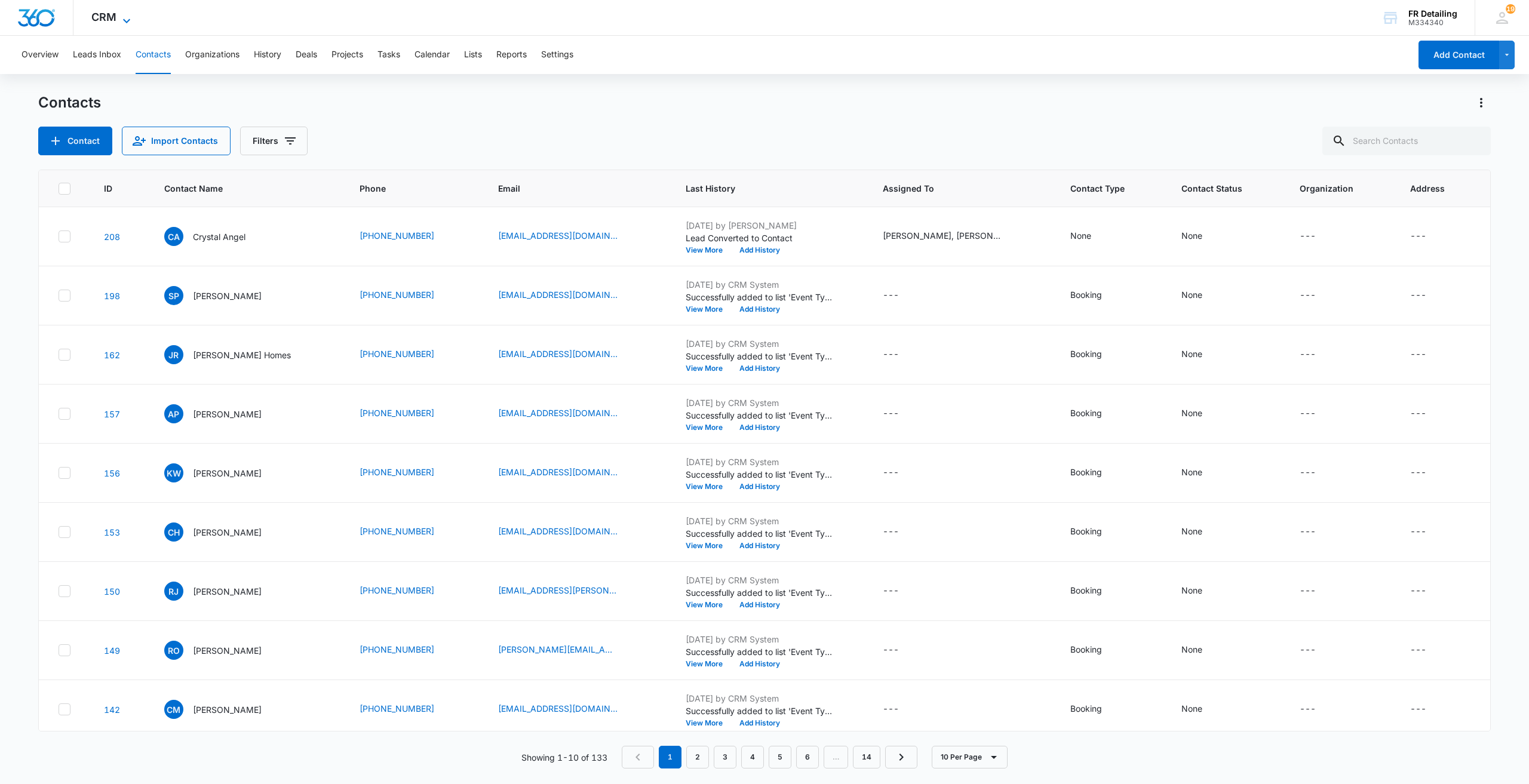
click at [111, 22] on span "CRM" at bounding box center [103, 17] width 25 height 13
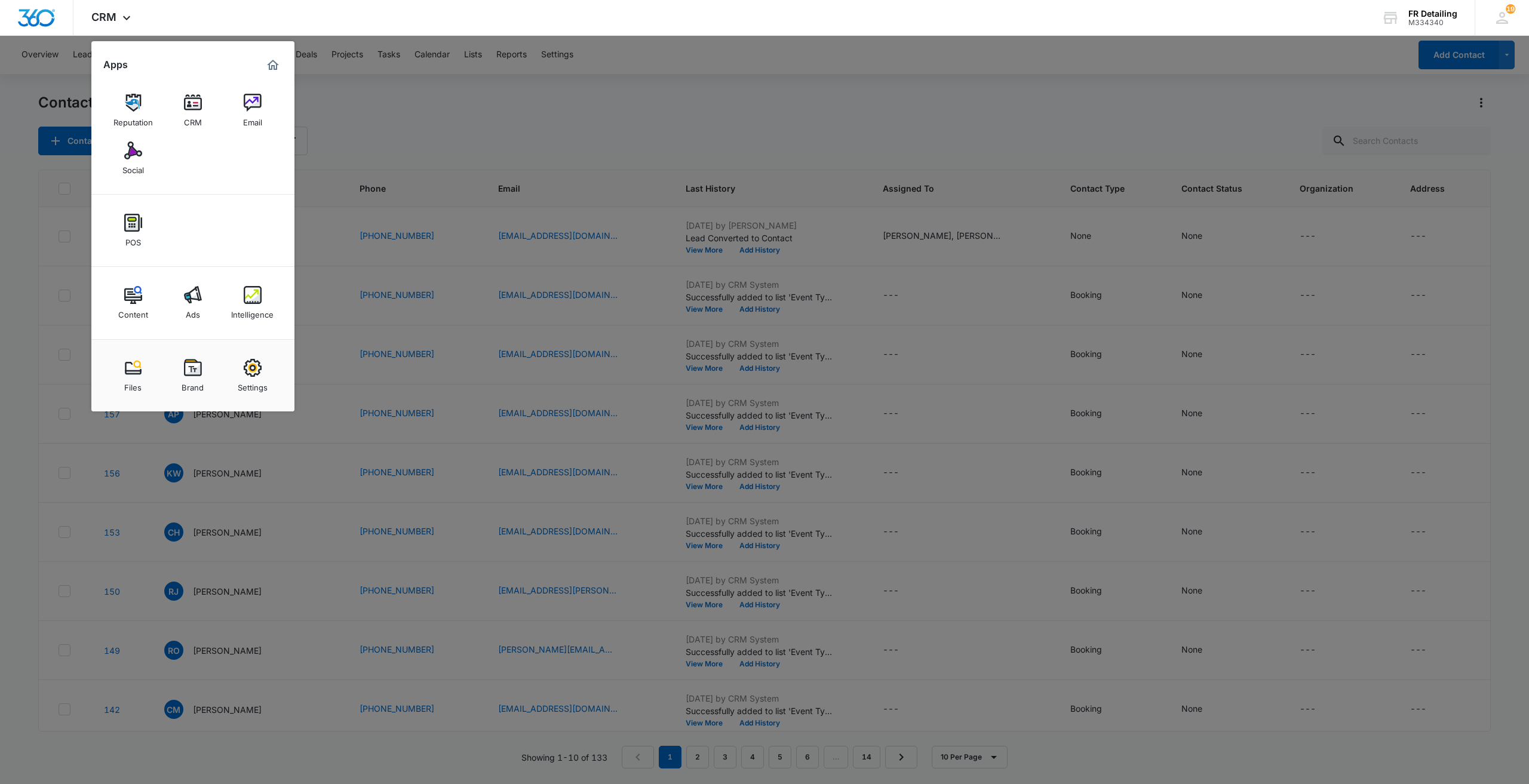
click at [250, 103] on img at bounding box center [252, 102] width 17 height 17
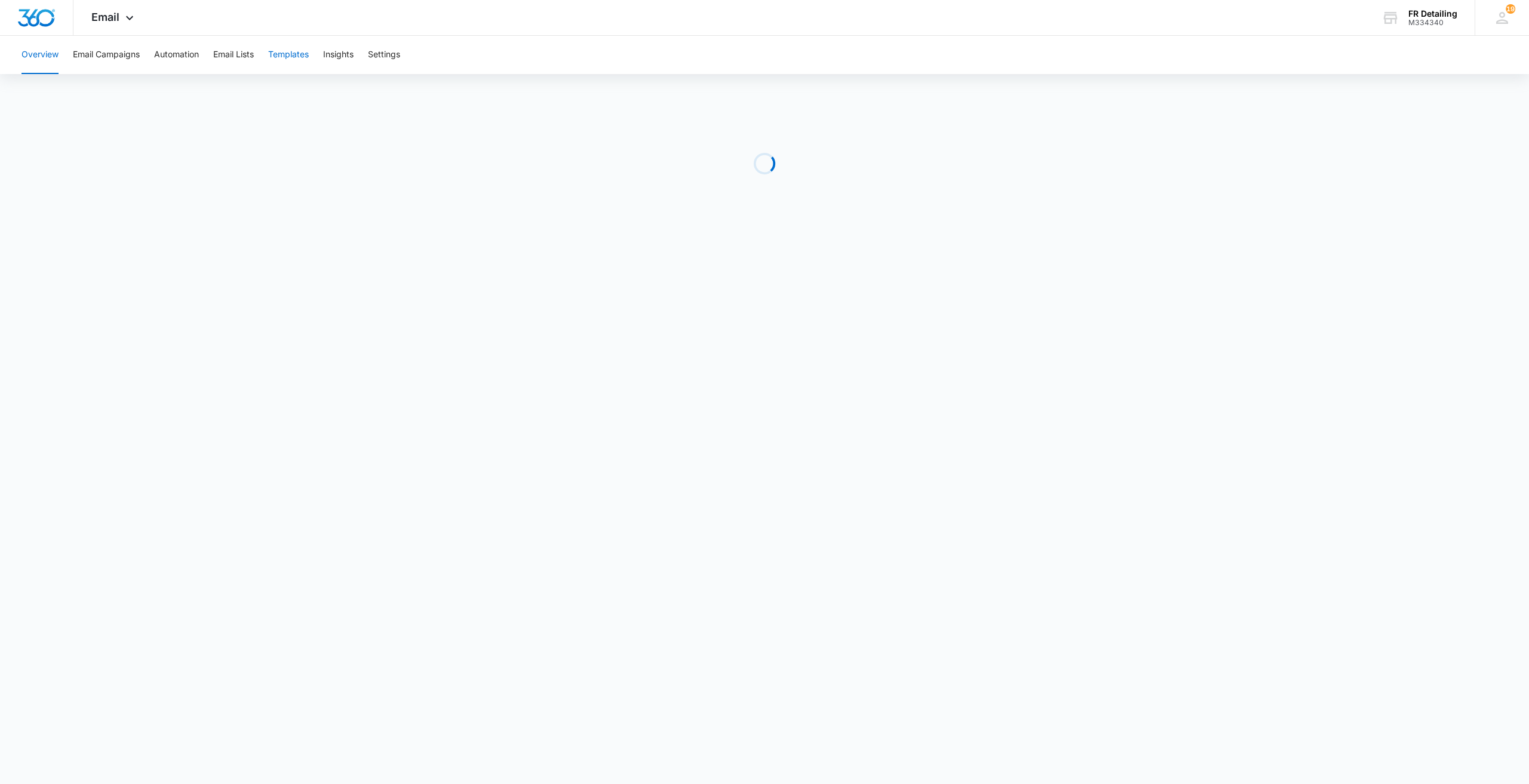
click at [287, 66] on button "Templates" at bounding box center [289, 55] width 40 height 39
click at [172, 53] on button "Automation" at bounding box center [177, 55] width 45 height 39
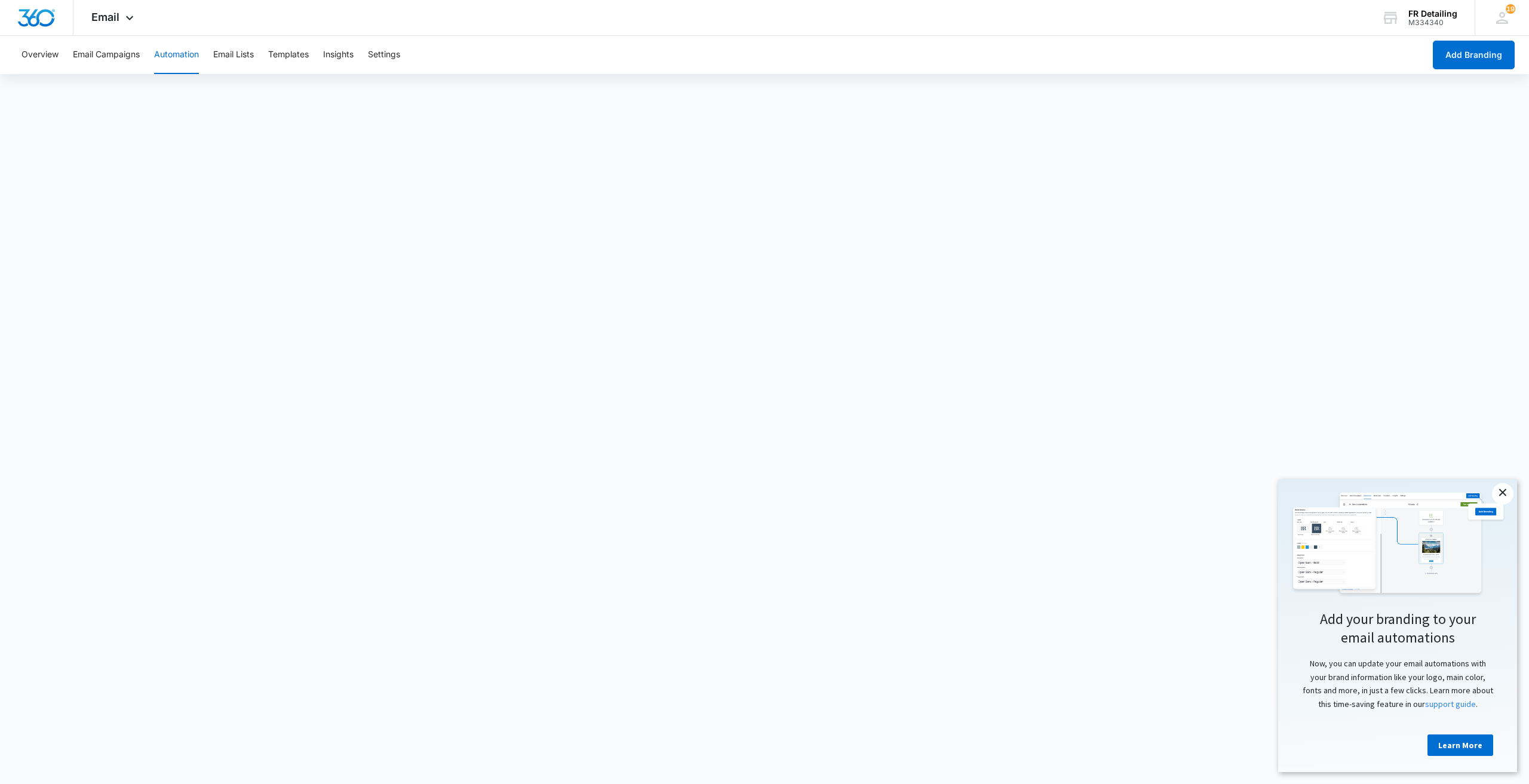
click at [1146, 495] on link "×" at bounding box center [1502, 493] width 21 height 21
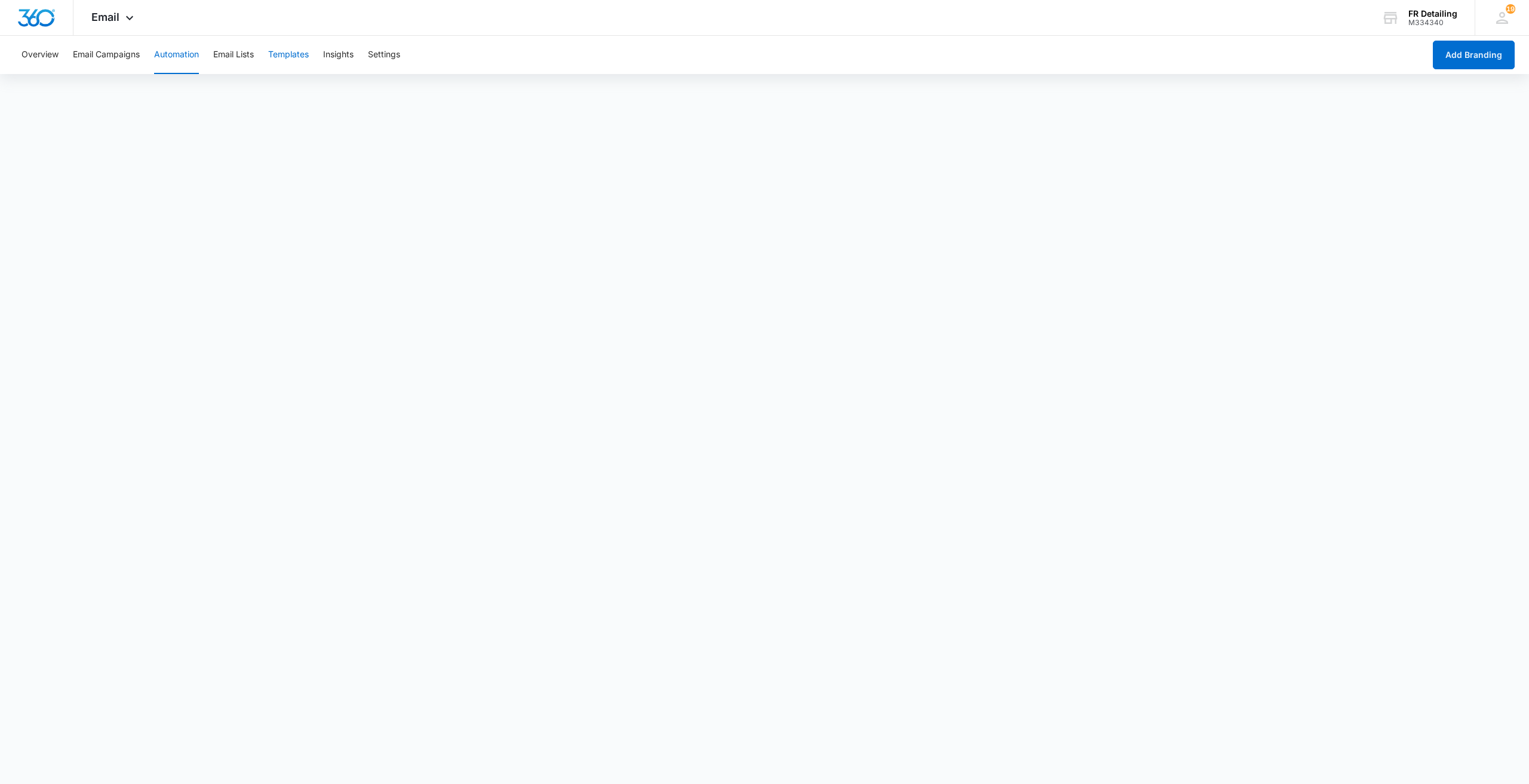
click at [292, 56] on button "Templates" at bounding box center [289, 55] width 40 height 39
click at [165, 33] on div "Email Apps Reputation CRM Email Social POS Content Ads Intelligence Files Brand…" at bounding box center [764, 17] width 1529 height 36
click at [164, 55] on button "Automation" at bounding box center [177, 55] width 45 height 39
